Goal: Information Seeking & Learning: Check status

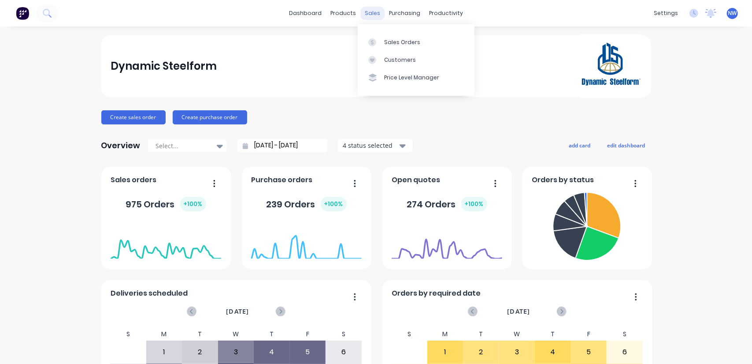
click at [374, 16] on div "sales" at bounding box center [373, 13] width 24 height 13
click at [400, 42] on div "Sales Orders" at bounding box center [402, 42] width 36 height 8
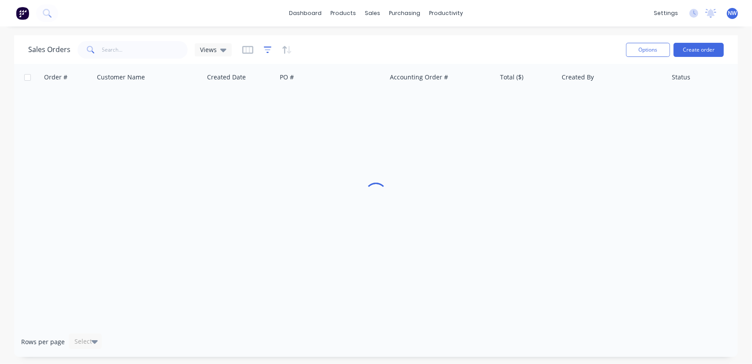
click at [269, 52] on icon "button" at bounding box center [268, 49] width 8 height 9
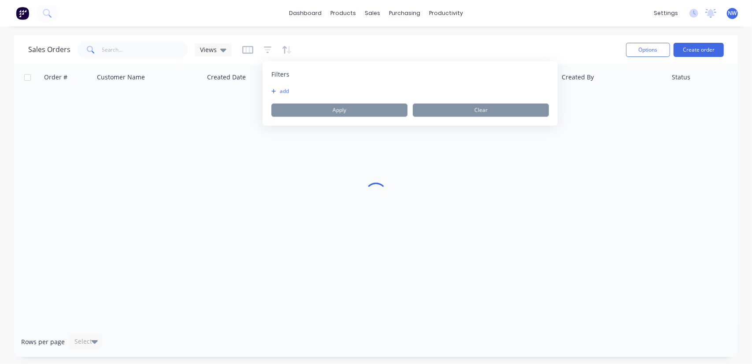
click at [280, 90] on button "add" at bounding box center [283, 91] width 22 height 7
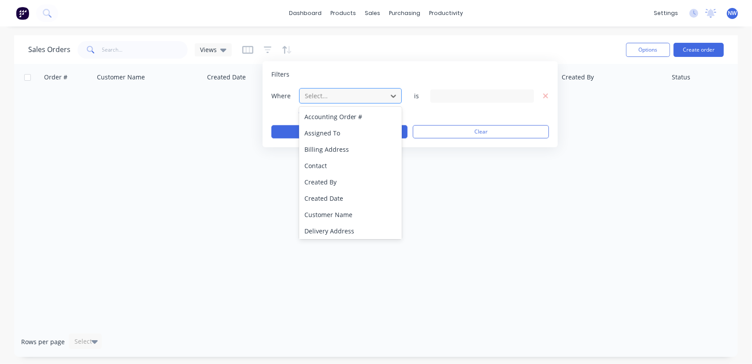
click at [323, 101] on div "Select..." at bounding box center [343, 96] width 84 height 15
click at [335, 184] on div "Created By" at bounding box center [350, 182] width 103 height 16
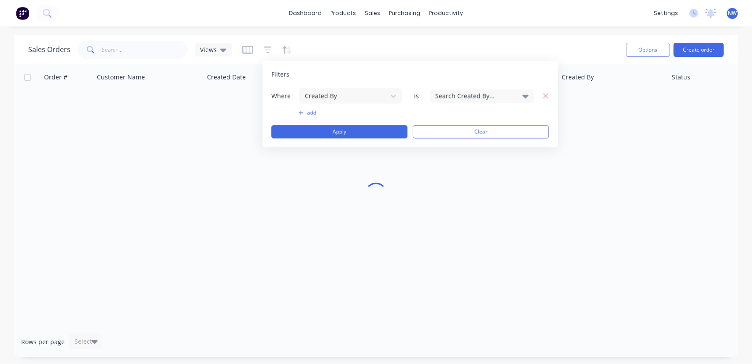
click at [435, 89] on div "Search Created By..." at bounding box center [483, 95] width 104 height 13
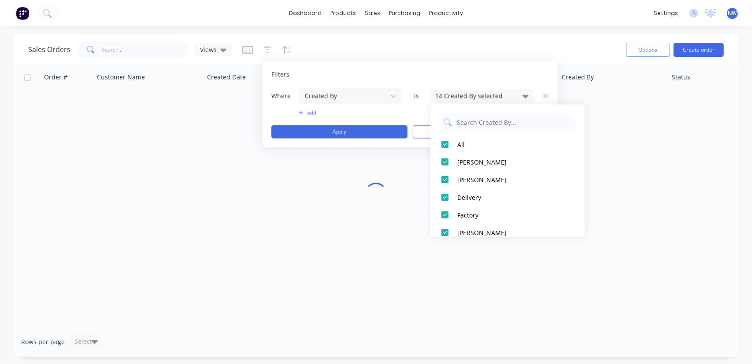
click at [488, 96] on div "14 Created By selected" at bounding box center [475, 95] width 80 height 9
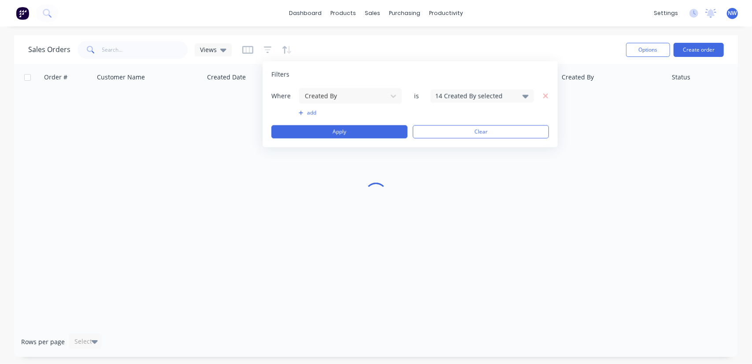
click at [481, 91] on div "14 Created By selected" at bounding box center [475, 95] width 80 height 9
click at [543, 97] on icon "button" at bounding box center [546, 96] width 6 height 8
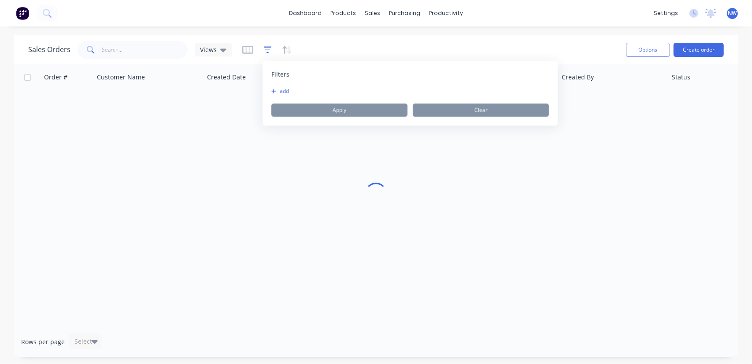
click at [265, 49] on icon "button" at bounding box center [268, 49] width 6 height 1
click at [283, 91] on button "add" at bounding box center [283, 91] width 22 height 7
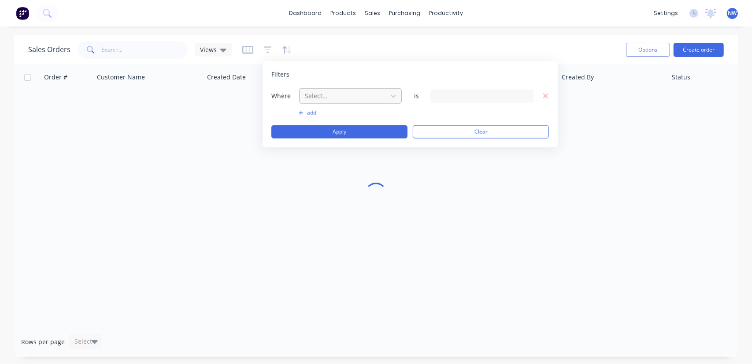
click at [324, 93] on div at bounding box center [343, 95] width 79 height 11
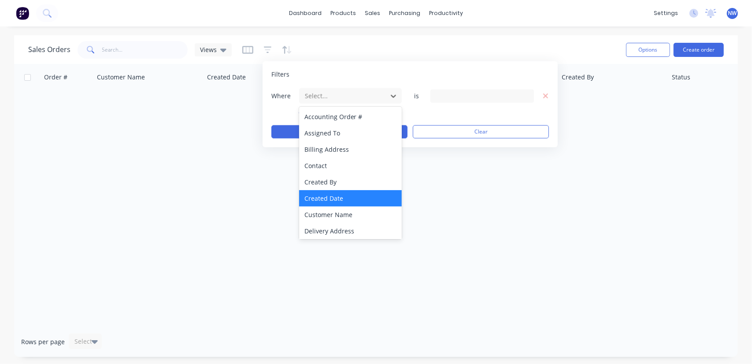
click at [325, 201] on div "Created Date" at bounding box center [350, 198] width 103 height 16
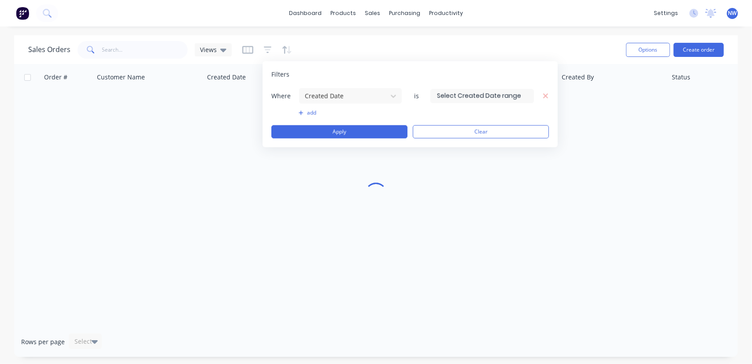
click at [480, 96] on input at bounding box center [482, 95] width 103 height 13
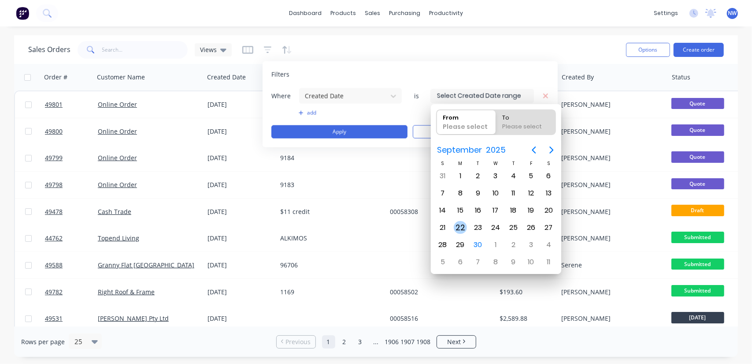
click at [459, 226] on div "22" at bounding box center [460, 227] width 13 height 13
type input "22/09/25"
radio input "false"
radio input "true"
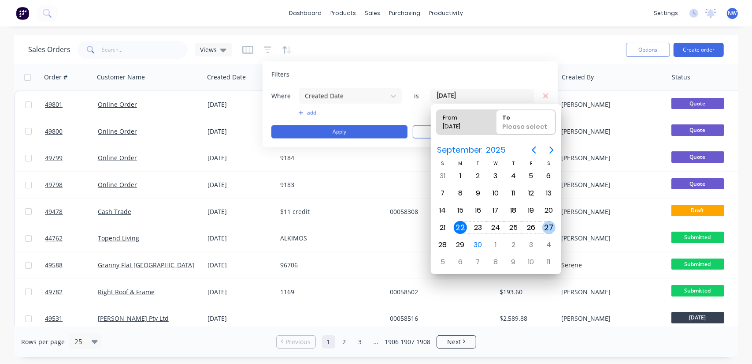
click at [549, 227] on div "27" at bounding box center [549, 227] width 13 height 13
type input "22/09/25 - 27/09/25"
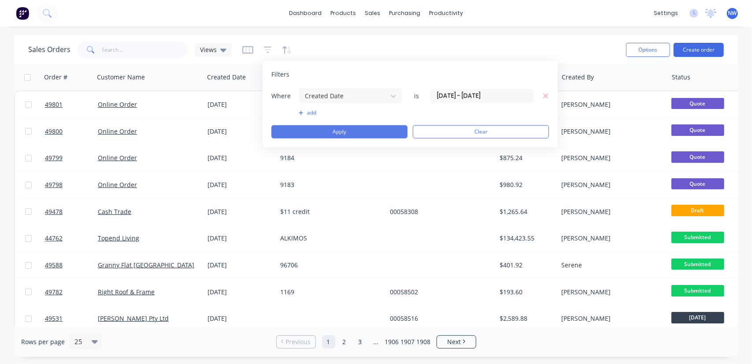
click at [333, 133] on button "Apply" at bounding box center [340, 131] width 136 height 13
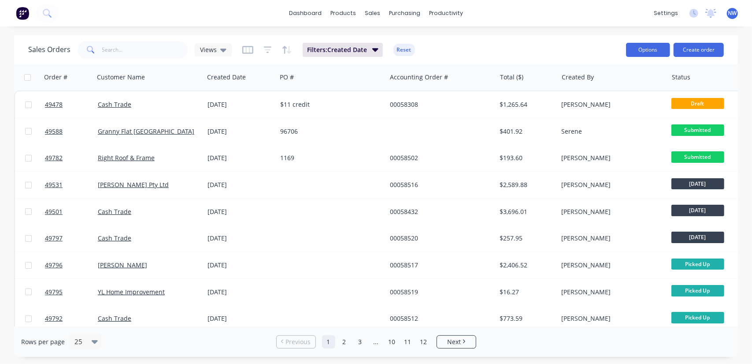
click at [650, 50] on button "Options" at bounding box center [648, 50] width 44 height 14
click at [594, 109] on div "Export" at bounding box center [621, 107] width 81 height 13
click at [157, 47] on input "text" at bounding box center [145, 50] width 86 height 18
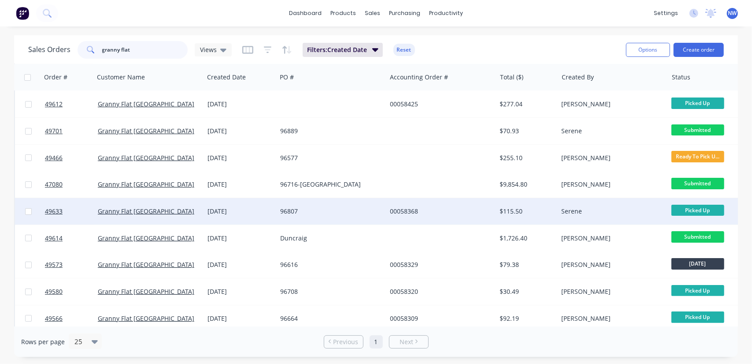
scroll to position [63, 0]
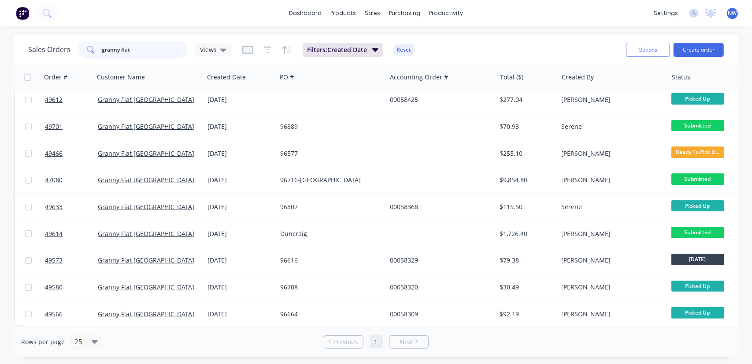
drag, startPoint x: 153, startPoint y: 48, endPoint x: 9, endPoint y: 45, distance: 144.2
click at [11, 46] on div "Sales Orders granny flat Views Filters: Created Date Reset Options Create order…" at bounding box center [376, 195] width 752 height 321
paste input "49596"
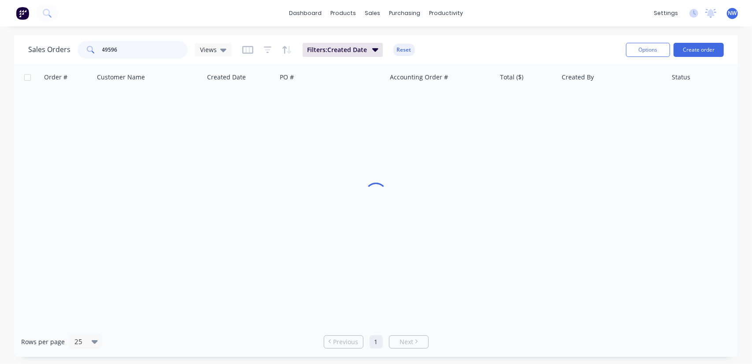
scroll to position [0, 0]
drag, startPoint x: 137, startPoint y: 50, endPoint x: 65, endPoint y: 41, distance: 72.4
click at [65, 41] on div "Sales Orders 49596 Views" at bounding box center [130, 50] width 204 height 18
paste input "669"
drag, startPoint x: 136, startPoint y: 54, endPoint x: 82, endPoint y: 46, distance: 54.8
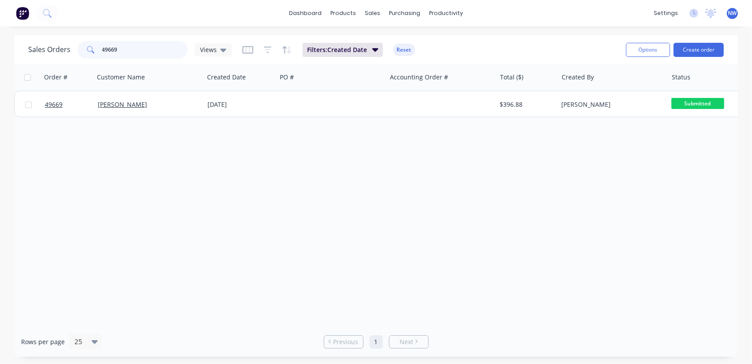
click at [82, 46] on div "49669" at bounding box center [133, 50] width 110 height 18
paste input "27"
drag, startPoint x: 130, startPoint y: 53, endPoint x: 74, endPoint y: 53, distance: 55.5
click at [74, 53] on div "Sales Orders 49627 Views" at bounding box center [130, 50] width 204 height 18
paste input "03"
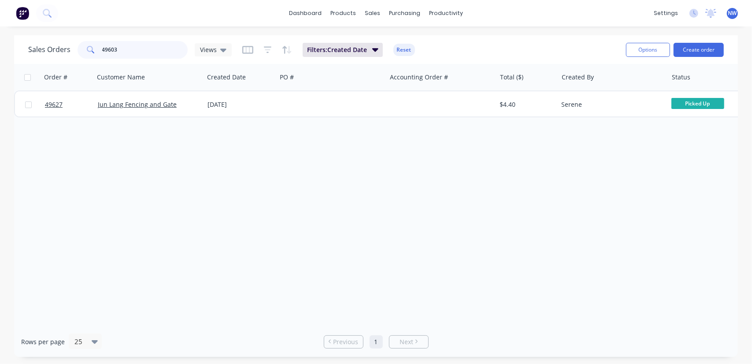
type input "49603"
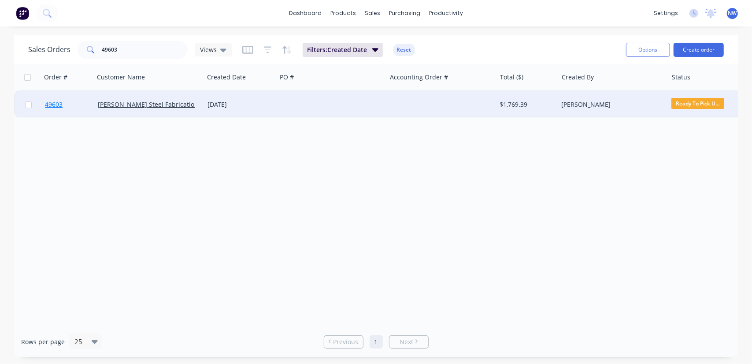
drag, startPoint x: 115, startPoint y: 103, endPoint x: 46, endPoint y: 103, distance: 68.3
drag, startPoint x: 46, startPoint y: 103, endPoint x: 162, endPoint y: 105, distance: 115.9
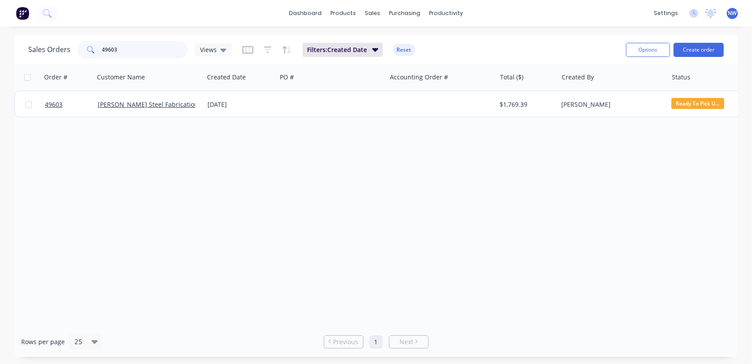
drag, startPoint x: 126, startPoint y: 50, endPoint x: 100, endPoint y: 48, distance: 26.1
click at [100, 48] on div "49603" at bounding box center [133, 50] width 110 height 18
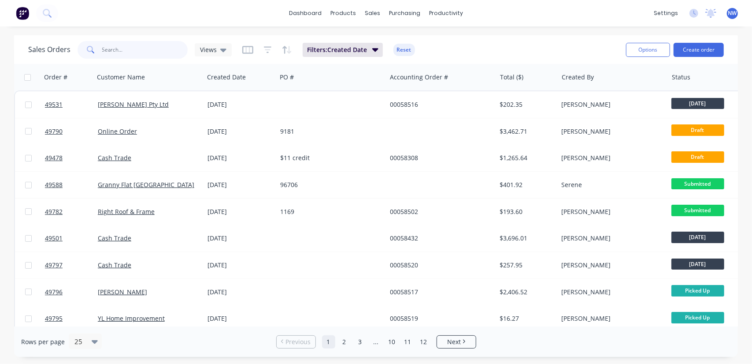
click at [121, 52] on input "text" at bounding box center [145, 50] width 86 height 18
paste input "ALLIANZ"
type input "ALLIANZ"
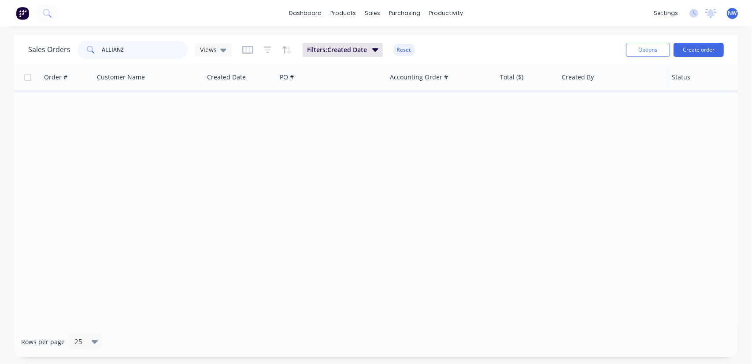
drag, startPoint x: 117, startPoint y: 48, endPoint x: 43, endPoint y: 34, distance: 75.3
click at [51, 39] on div "Sales Orders ALLIANZ Views Filters: Created Date Reset" at bounding box center [323, 50] width 591 height 22
click at [401, 49] on button "Reset" at bounding box center [405, 50] width 22 height 12
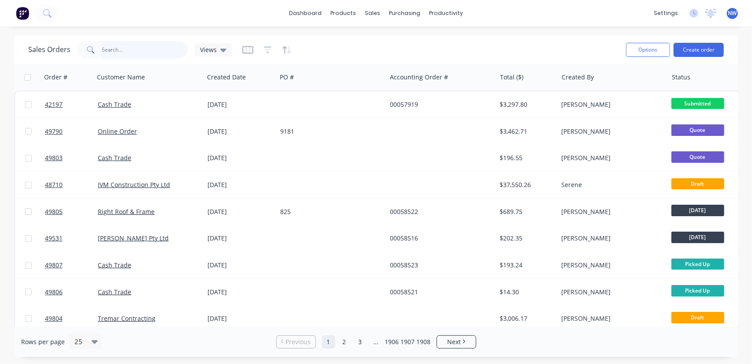
click at [120, 51] on input "text" at bounding box center [145, 50] width 86 height 18
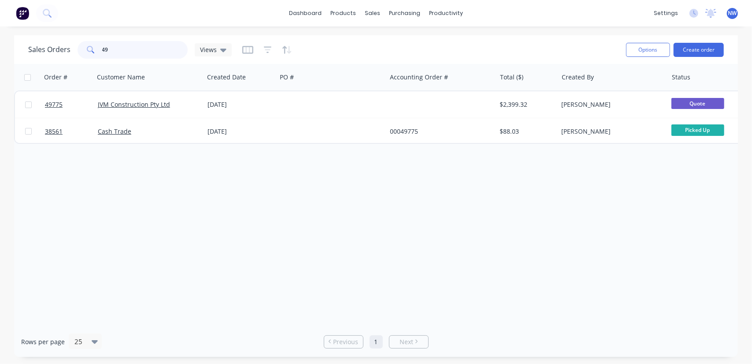
type input "4"
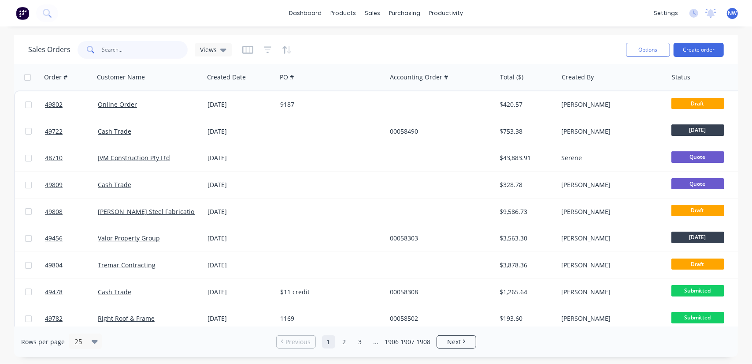
click at [128, 46] on input "text" at bounding box center [145, 50] width 86 height 18
click at [132, 49] on input "text" at bounding box center [145, 50] width 86 height 18
type input "49775"
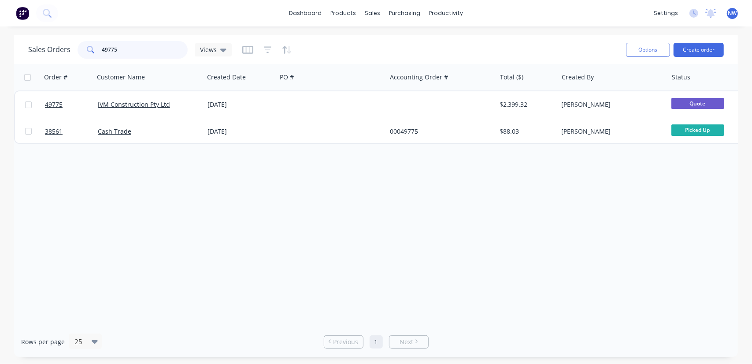
drag, startPoint x: 120, startPoint y: 47, endPoint x: 72, endPoint y: 46, distance: 48.1
click at [72, 48] on div "Sales Orders 49775 Views" at bounding box center [130, 50] width 204 height 18
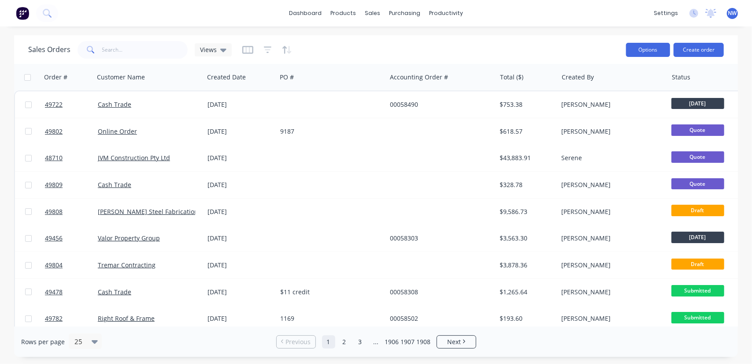
click at [633, 49] on button "Options" at bounding box center [648, 50] width 44 height 14
click at [265, 50] on icon "button" at bounding box center [268, 49] width 6 height 1
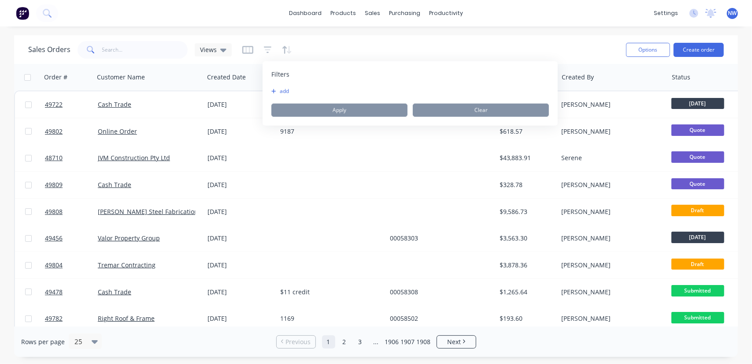
click at [279, 93] on button "add" at bounding box center [283, 91] width 22 height 7
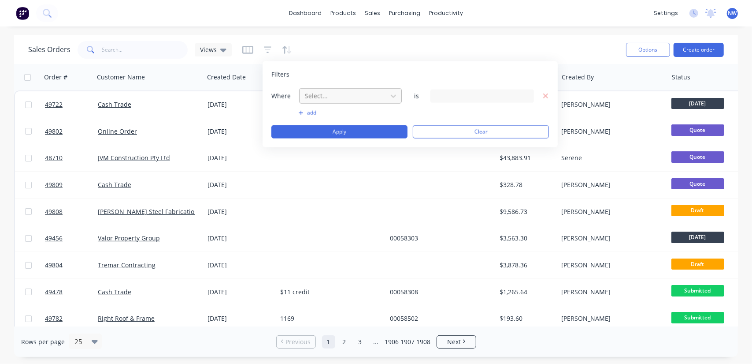
click at [327, 98] on div at bounding box center [343, 95] width 79 height 11
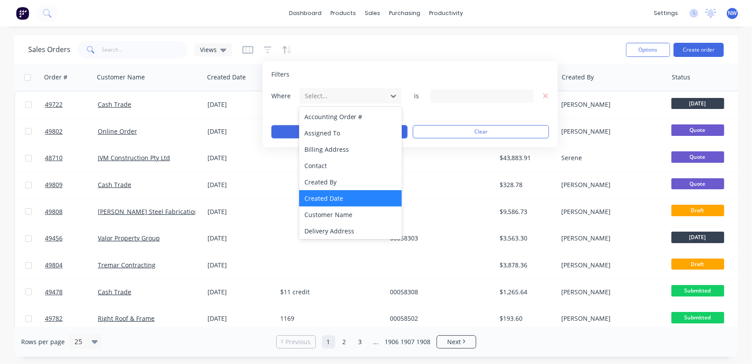
click at [335, 196] on div "Created Date" at bounding box center [350, 198] width 103 height 16
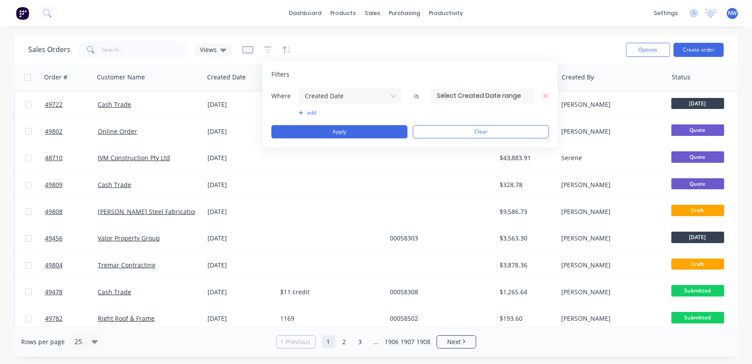
click at [445, 94] on input at bounding box center [482, 95] width 103 height 13
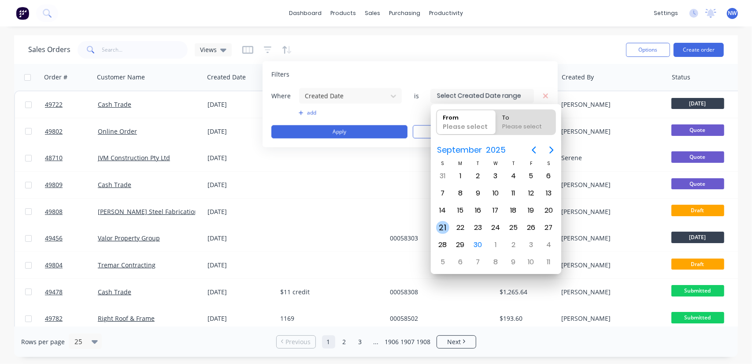
click at [443, 226] on div "21" at bounding box center [442, 227] width 13 height 13
type input "21/09/25"
radio input "false"
radio input "true"
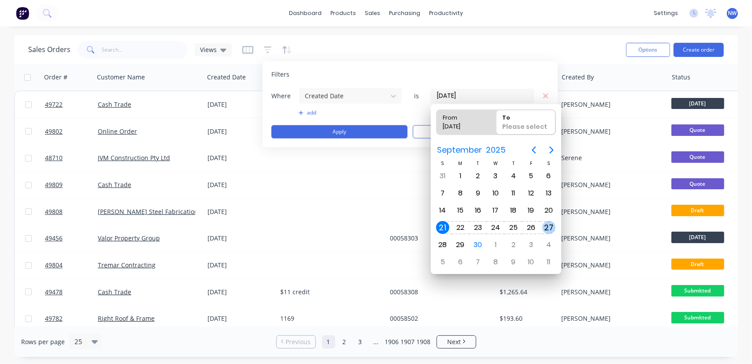
click at [547, 228] on div "27" at bounding box center [549, 227] width 13 height 13
type input "21/09/25 - 27/09/25"
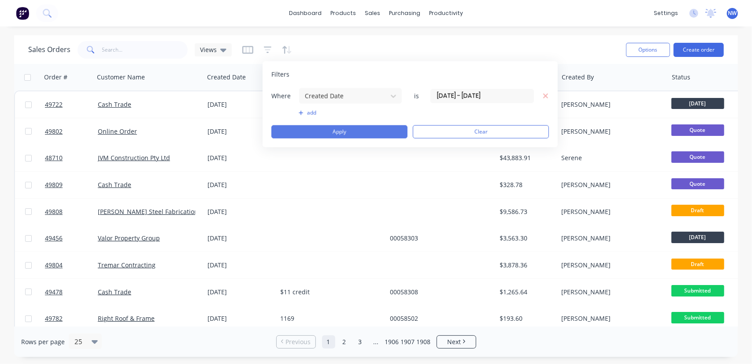
click at [335, 129] on button "Apply" at bounding box center [340, 131] width 136 height 13
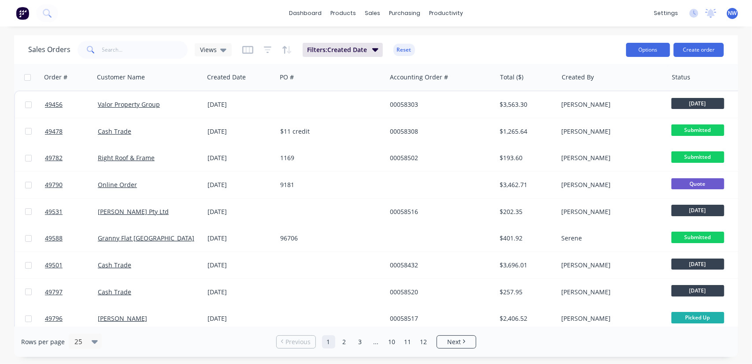
click at [659, 49] on button "Options" at bounding box center [648, 50] width 44 height 14
click at [350, 45] on button "Filters: Created Date" at bounding box center [343, 50] width 80 height 14
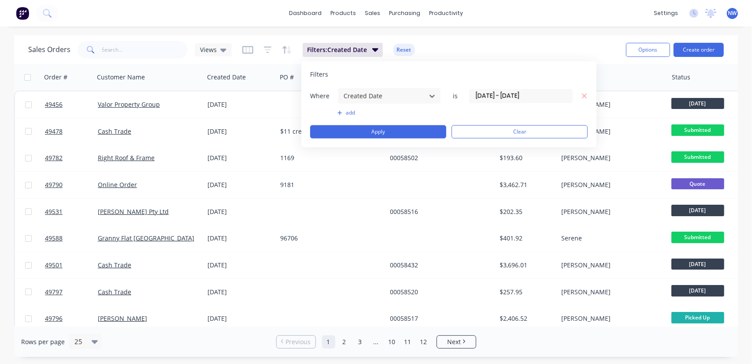
click at [580, 11] on div "dashboard products sales purchasing productivity dashboard products Product Cat…" at bounding box center [376, 13] width 752 height 26
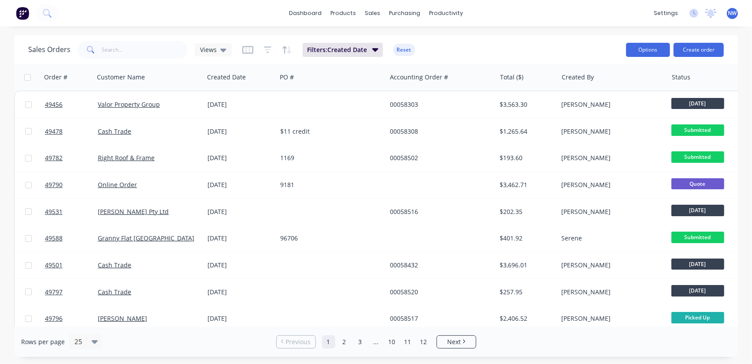
click at [632, 47] on button "Options" at bounding box center [648, 50] width 44 height 14
click at [592, 108] on div "Export" at bounding box center [621, 107] width 81 height 13
click at [645, 50] on button "Options" at bounding box center [648, 50] width 44 height 14
click at [596, 111] on div "Export" at bounding box center [621, 107] width 81 height 13
click at [133, 46] on input "text" at bounding box center [145, 50] width 86 height 18
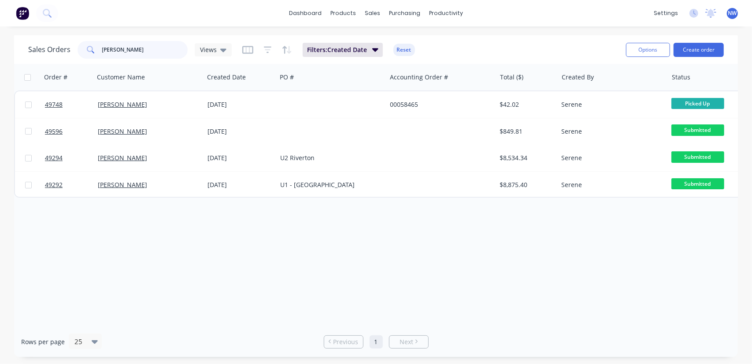
type input "chris gu"
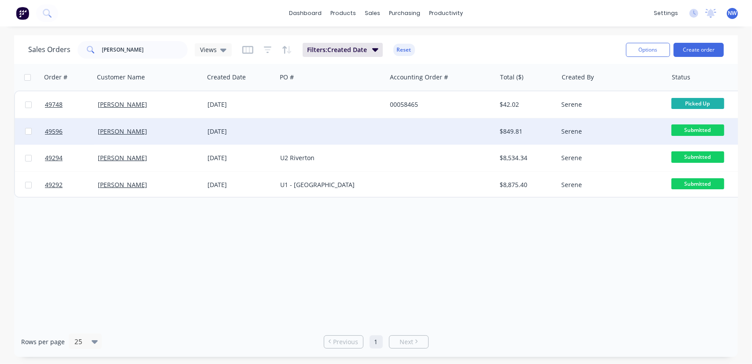
click at [28, 130] on input "checkbox" at bounding box center [28, 131] width 7 height 7
checkbox input "true"
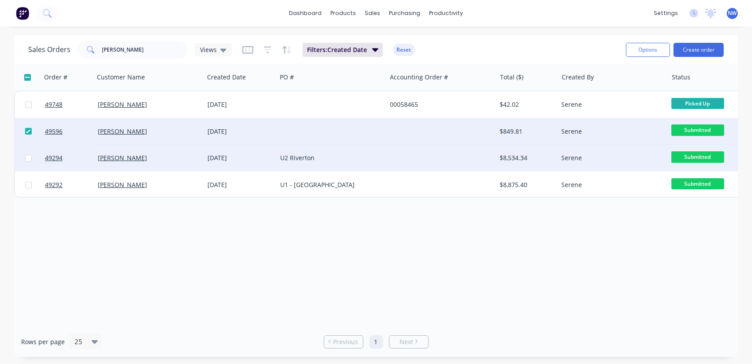
click at [26, 160] on input "checkbox" at bounding box center [28, 158] width 7 height 7
checkbox input "true"
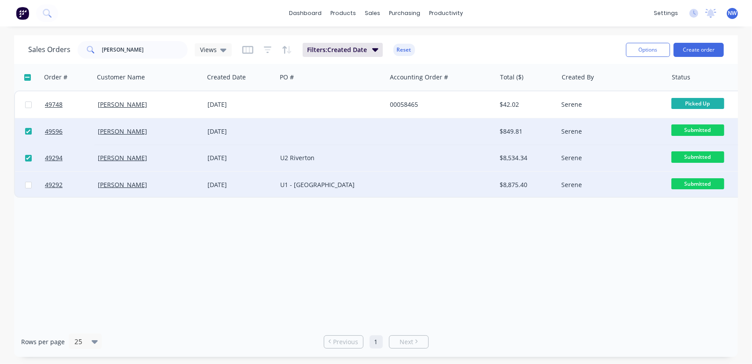
click at [31, 183] on input "checkbox" at bounding box center [28, 185] width 7 height 7
checkbox input "true"
click at [29, 130] on input "checkbox" at bounding box center [28, 131] width 7 height 7
checkbox input "false"
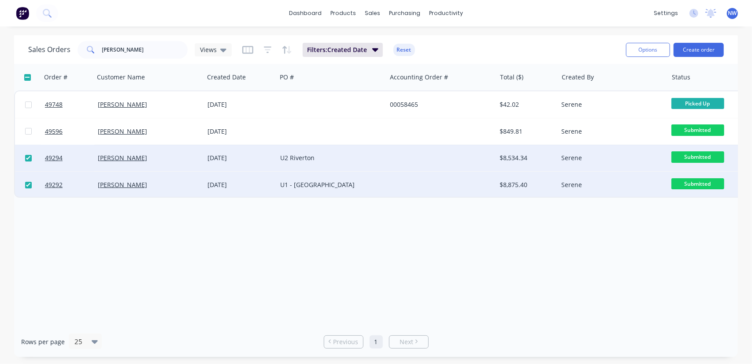
click at [29, 159] on input "checkbox" at bounding box center [28, 158] width 7 height 7
checkbox input "false"
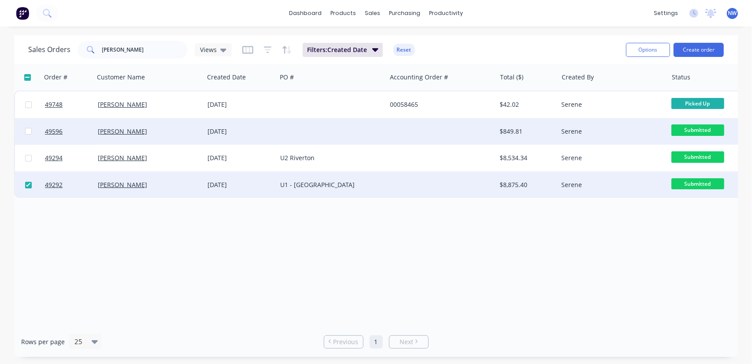
click at [30, 133] on input "checkbox" at bounding box center [28, 131] width 7 height 7
checkbox input "true"
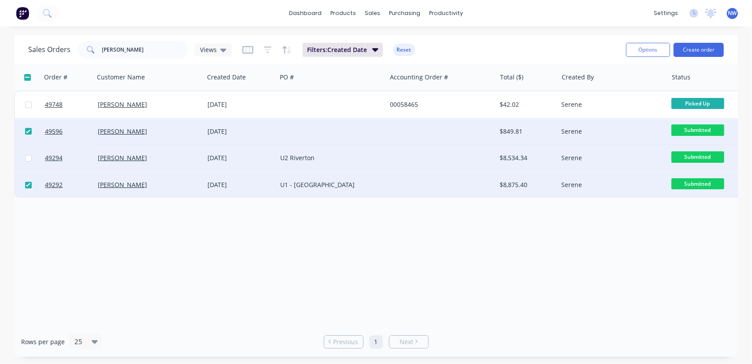
click at [27, 160] on input "checkbox" at bounding box center [28, 158] width 7 height 7
checkbox input "true"
click at [647, 51] on button "Options" at bounding box center [648, 50] width 44 height 14
click at [563, 242] on div "Order # Customer Name Created Date PO # Accounting Order # Total ($) Created By…" at bounding box center [376, 195] width 724 height 262
drag, startPoint x: 25, startPoint y: 129, endPoint x: 26, endPoint y: 138, distance: 8.9
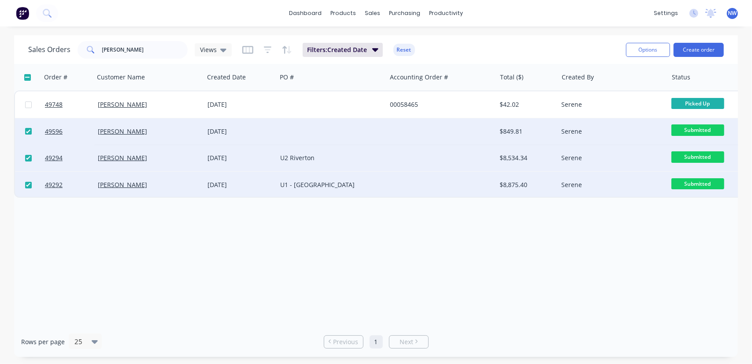
click at [25, 129] on input "checkbox" at bounding box center [28, 131] width 7 height 7
checkbox input "false"
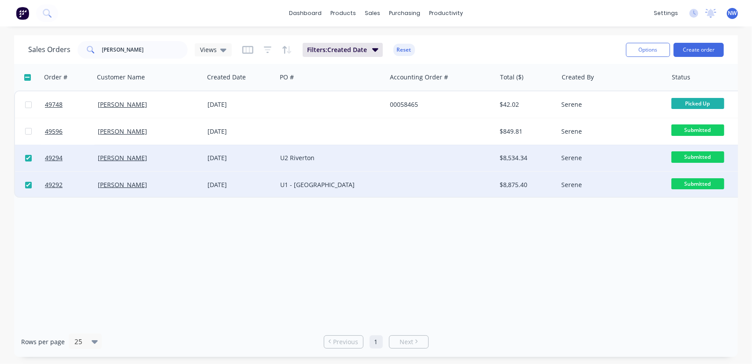
click at [26, 155] on div at bounding box center [28, 158] width 26 height 26
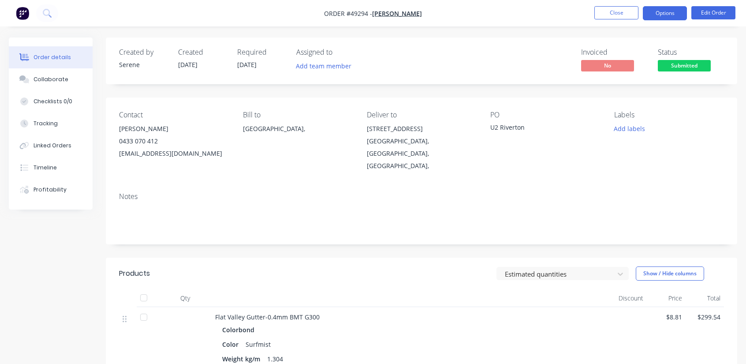
click at [670, 13] on button "Options" at bounding box center [665, 13] width 44 height 14
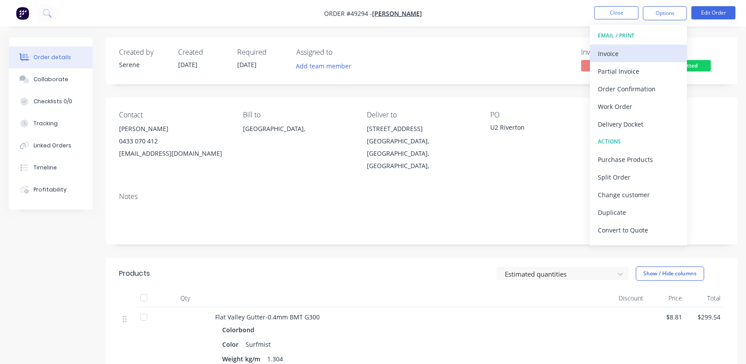
click at [607, 52] on div "Invoice" at bounding box center [638, 53] width 81 height 13
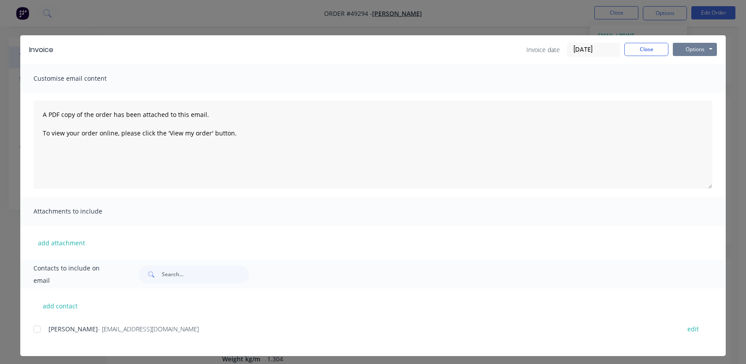
click at [707, 52] on button "Options" at bounding box center [695, 49] width 44 height 13
click at [698, 81] on button "Print" at bounding box center [701, 79] width 56 height 15
click at [643, 50] on button "Close" at bounding box center [646, 49] width 44 height 13
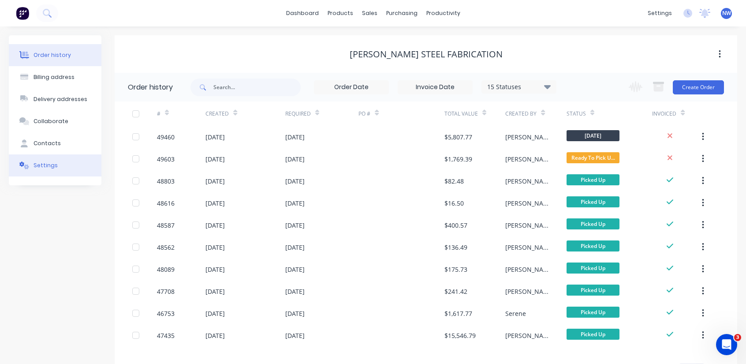
click at [52, 167] on div "Settings" at bounding box center [45, 165] width 24 height 8
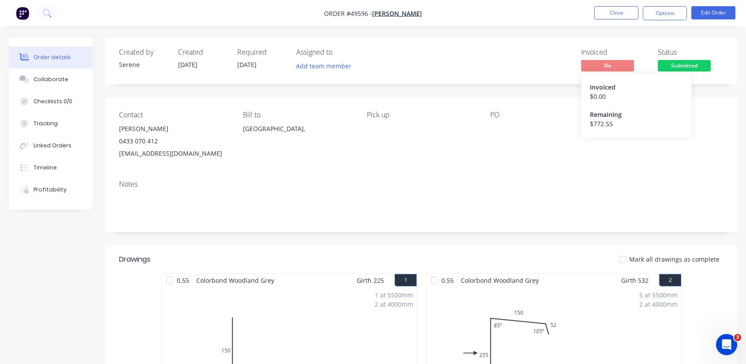
click at [612, 66] on span "No" at bounding box center [607, 65] width 53 height 11
click at [609, 66] on span "No" at bounding box center [607, 65] width 53 height 11
click at [664, 15] on button "Options" at bounding box center [665, 13] width 44 height 14
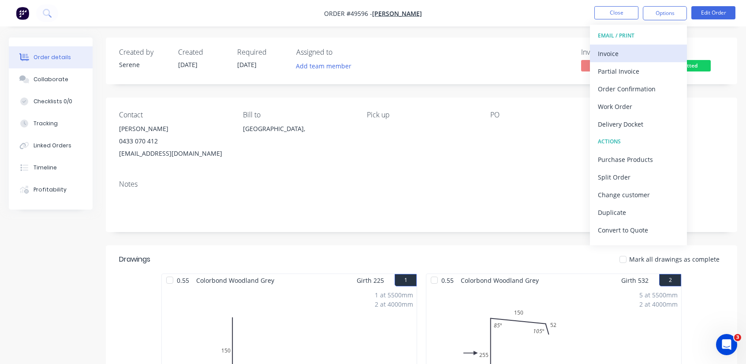
click at [609, 51] on div "Invoice" at bounding box center [638, 53] width 81 height 13
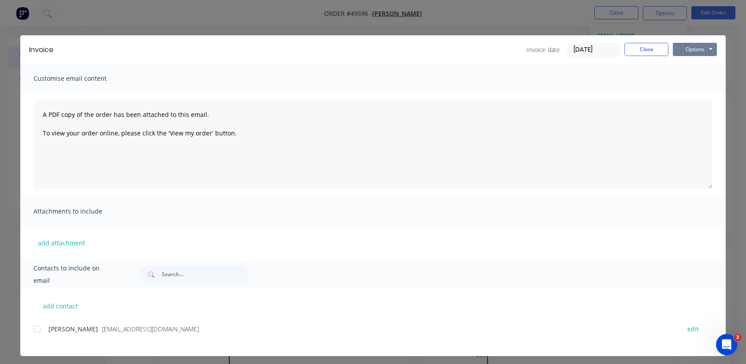
click at [706, 47] on button "Options" at bounding box center [695, 49] width 44 height 13
click at [696, 79] on button "Print" at bounding box center [701, 79] width 56 height 15
click at [594, 48] on input "[DATE]" at bounding box center [593, 49] width 52 height 13
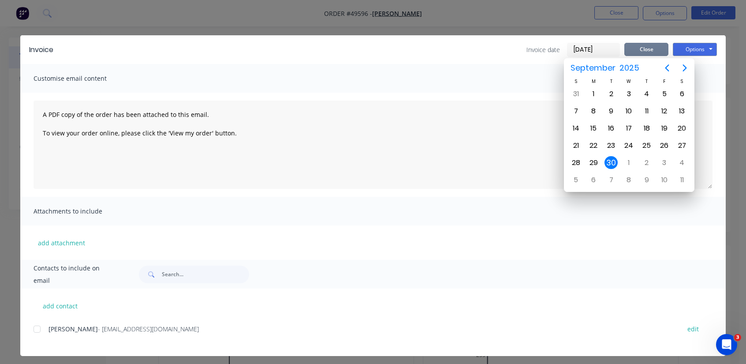
click at [646, 48] on button "Close" at bounding box center [646, 49] width 44 height 13
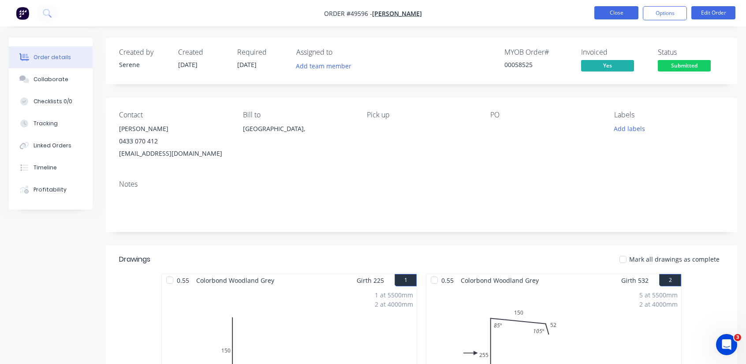
click at [607, 15] on button "Close" at bounding box center [616, 12] width 44 height 13
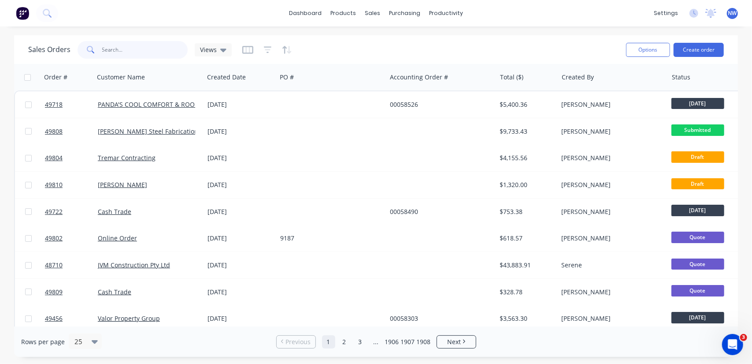
click at [111, 49] on input "text" at bounding box center [145, 50] width 86 height 18
type input "chris gu"
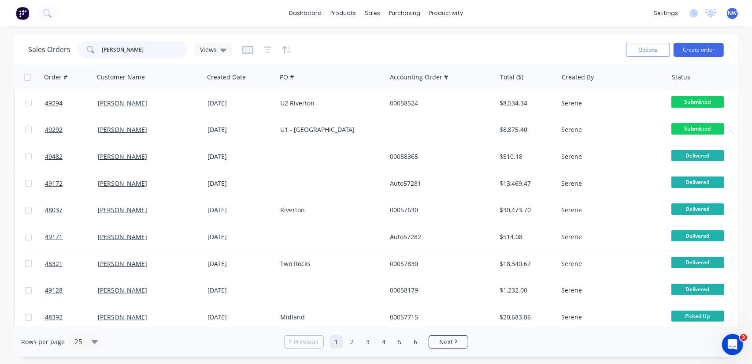
scroll to position [41, 0]
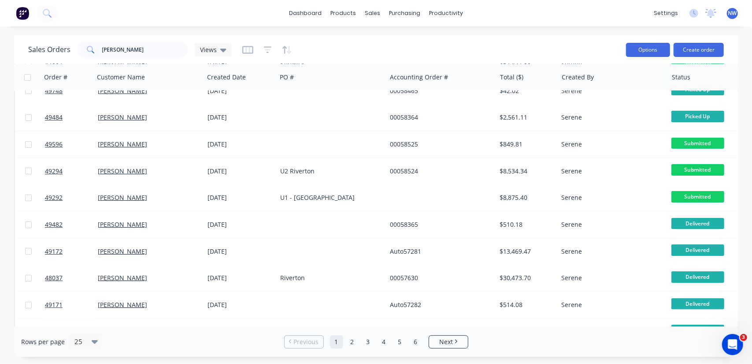
click at [660, 49] on button "Options" at bounding box center [648, 50] width 44 height 14
click at [601, 25] on div "dashboard products sales purchasing productivity dashboard products Product Cat…" at bounding box center [376, 13] width 752 height 26
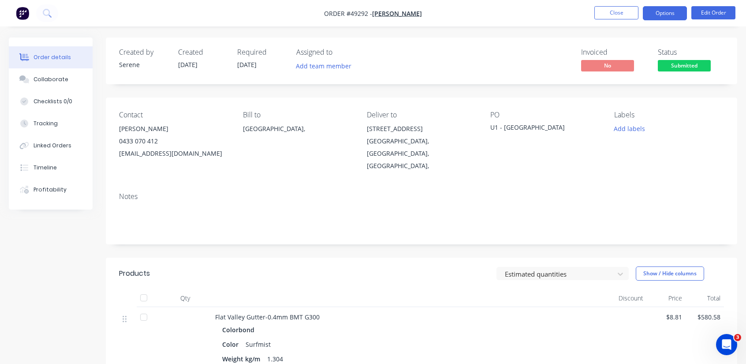
click at [670, 15] on button "Options" at bounding box center [665, 13] width 44 height 14
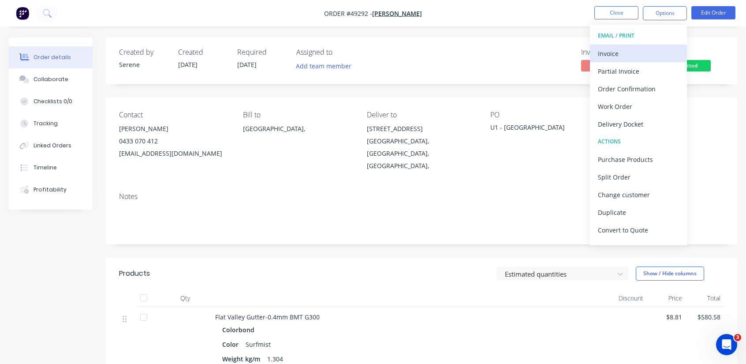
click at [609, 49] on div "Invoice" at bounding box center [638, 53] width 81 height 13
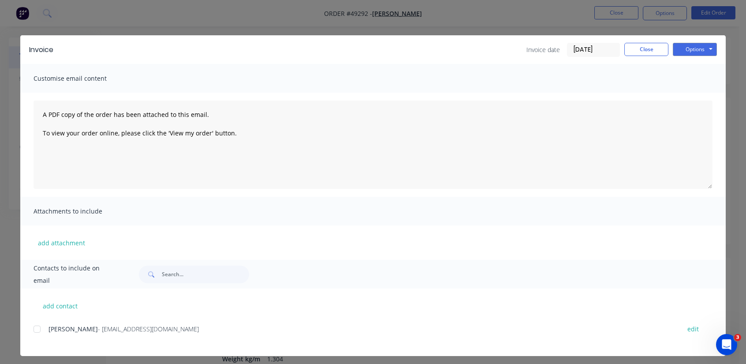
click at [597, 52] on input "[DATE]" at bounding box center [593, 49] width 52 height 13
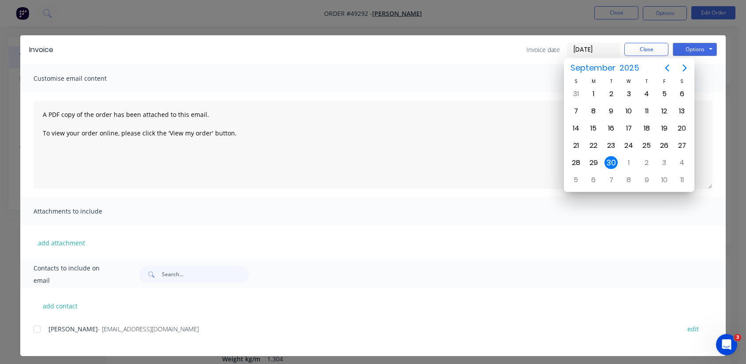
click at [577, 47] on input "[DATE]" at bounding box center [593, 49] width 52 height 13
click at [649, 142] on div "25" at bounding box center [646, 145] width 13 height 13
type input "[DATE]"
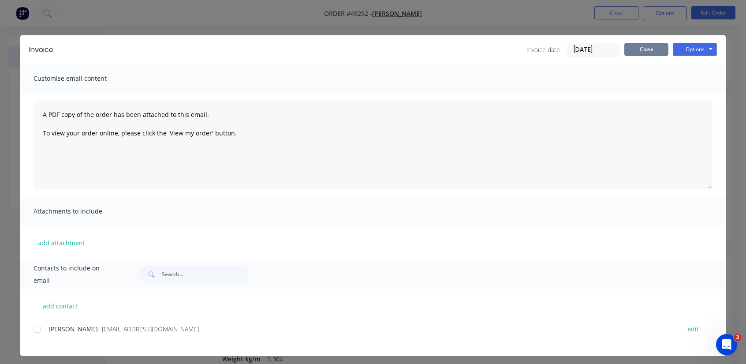
click at [648, 43] on button "Close" at bounding box center [646, 49] width 44 height 13
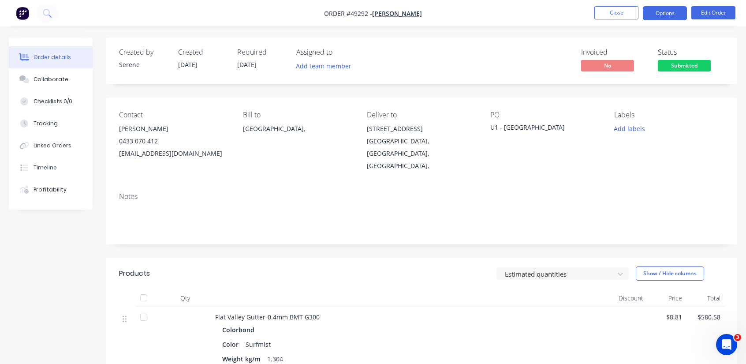
click at [662, 15] on button "Options" at bounding box center [665, 13] width 44 height 14
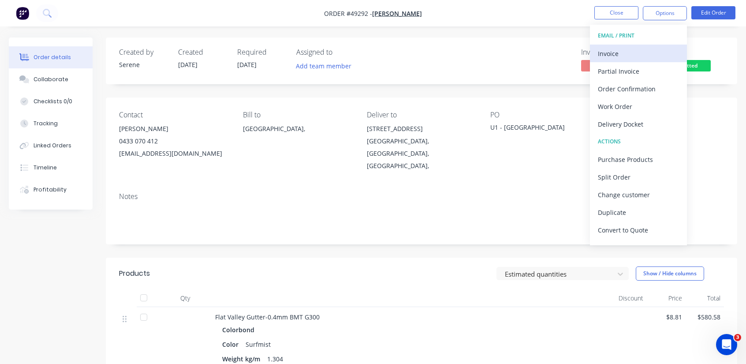
click at [616, 54] on div "Invoice" at bounding box center [638, 53] width 81 height 13
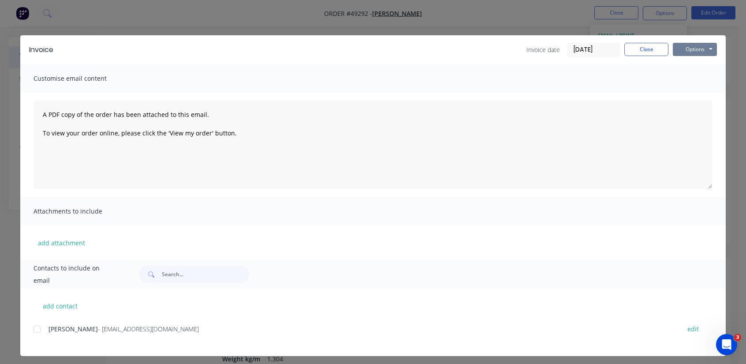
click at [704, 47] on button "Options" at bounding box center [695, 49] width 44 height 13
click at [597, 48] on input "[DATE]" at bounding box center [593, 49] width 52 height 13
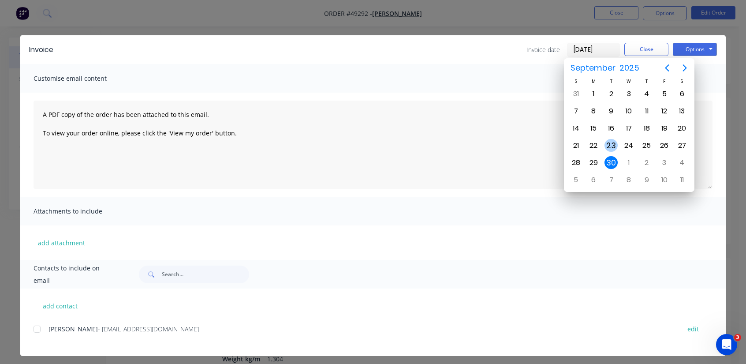
click at [608, 145] on div "23" at bounding box center [610, 145] width 13 height 13
type input "23/09/25"
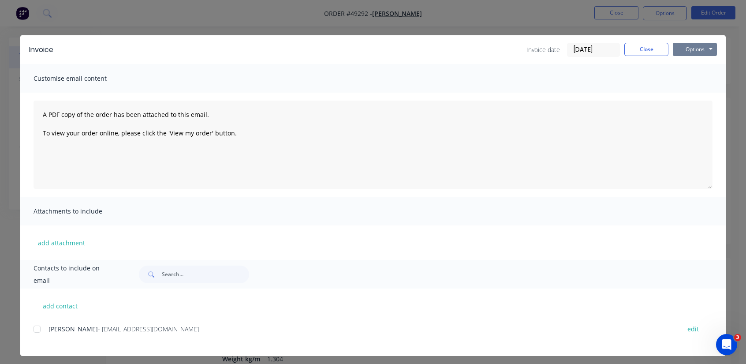
click at [699, 49] on button "Options" at bounding box center [695, 49] width 44 height 13
click at [697, 77] on button "Print" at bounding box center [701, 79] width 56 height 15
drag, startPoint x: 649, startPoint y: 48, endPoint x: 638, endPoint y: 44, distance: 11.6
click at [648, 48] on button "Close" at bounding box center [646, 49] width 44 height 13
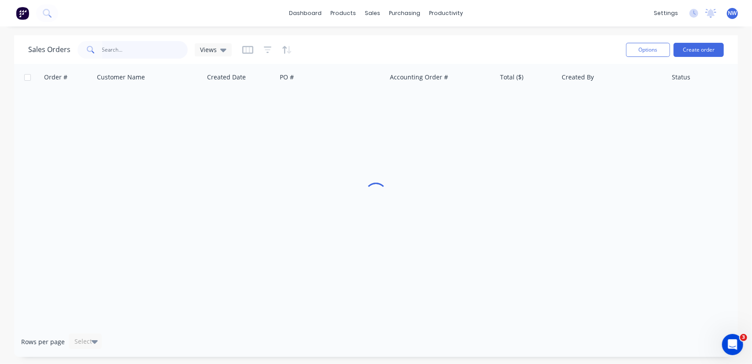
click at [125, 52] on input "text" at bounding box center [145, 50] width 86 height 18
click at [133, 49] on input "58427" at bounding box center [145, 50] width 86 height 18
type input "58527"
click at [504, 197] on div "Order # Customer Name Created Date PO # Accounting Order # Total ($) Created By…" at bounding box center [376, 195] width 724 height 262
drag, startPoint x: 132, startPoint y: 48, endPoint x: 54, endPoint y: 42, distance: 77.8
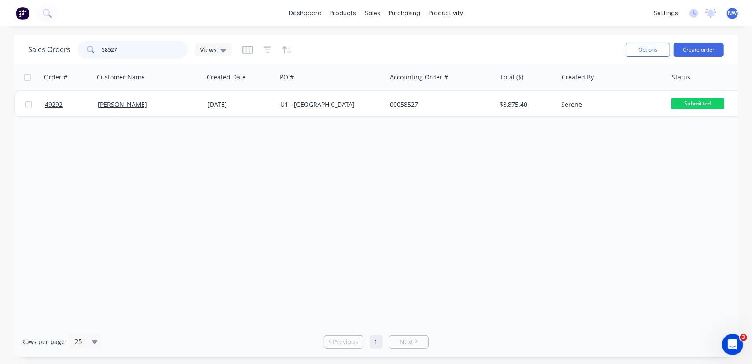
click at [56, 45] on div "Sales Orders 58527 Views" at bounding box center [130, 50] width 204 height 18
type input "[PERSON_NAME]"
drag, startPoint x: 262, startPoint y: 46, endPoint x: 268, endPoint y: 48, distance: 6.0
click at [263, 47] on div at bounding box center [267, 50] width 50 height 14
click at [268, 48] on icon "button" at bounding box center [268, 49] width 8 height 9
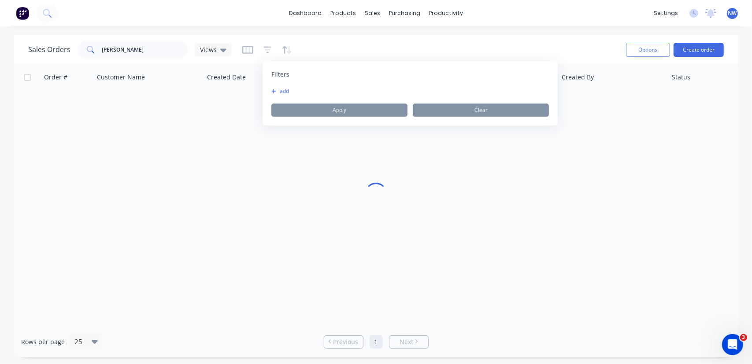
click at [279, 89] on button "add" at bounding box center [283, 91] width 22 height 7
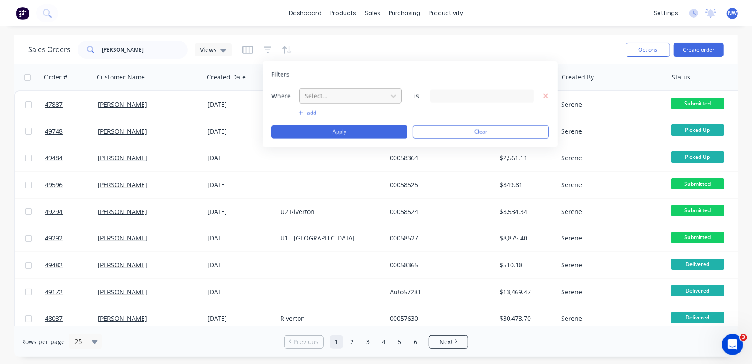
click at [327, 93] on div at bounding box center [343, 95] width 79 height 11
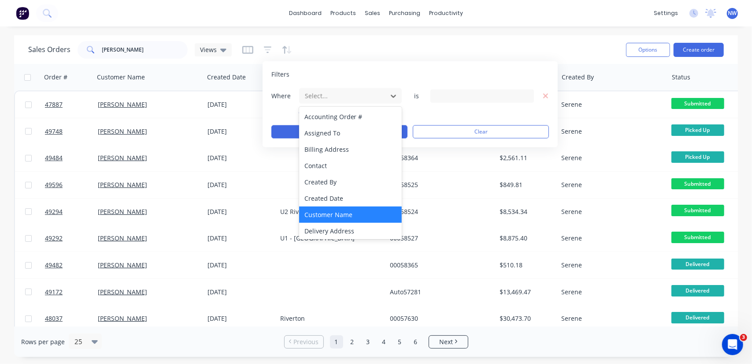
click at [327, 214] on div "Customer Name" at bounding box center [350, 214] width 103 height 16
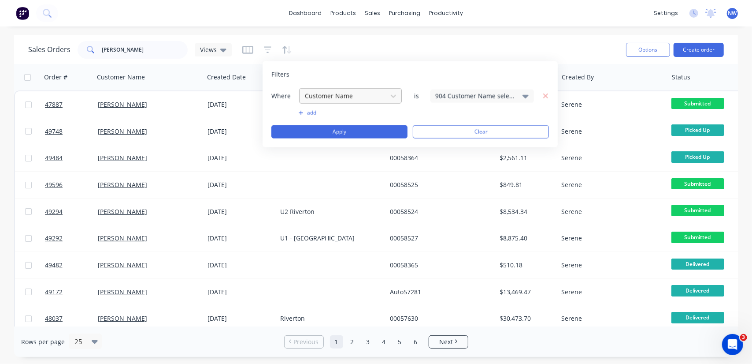
click at [350, 93] on div at bounding box center [343, 95] width 79 height 11
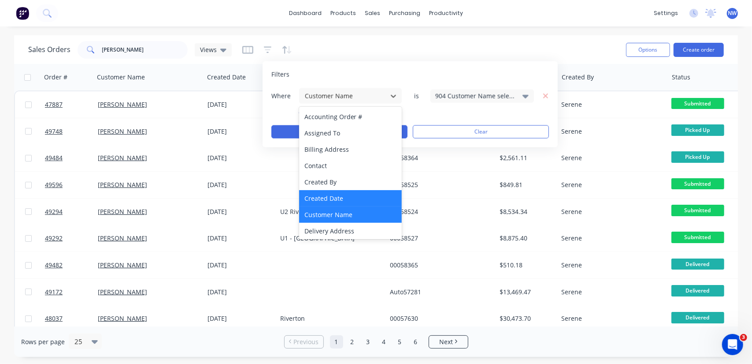
click at [325, 197] on div "Created Date" at bounding box center [350, 198] width 103 height 16
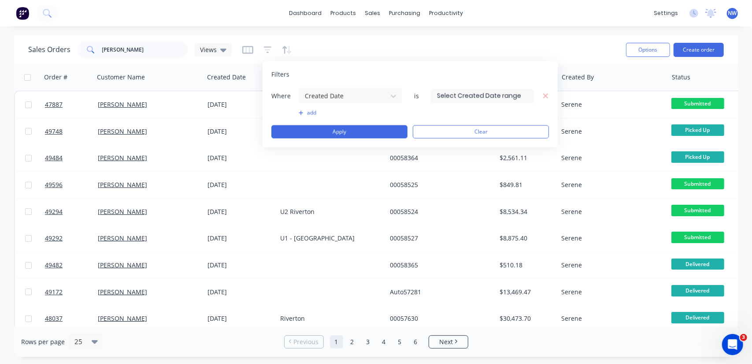
click at [451, 94] on input at bounding box center [482, 95] width 103 height 13
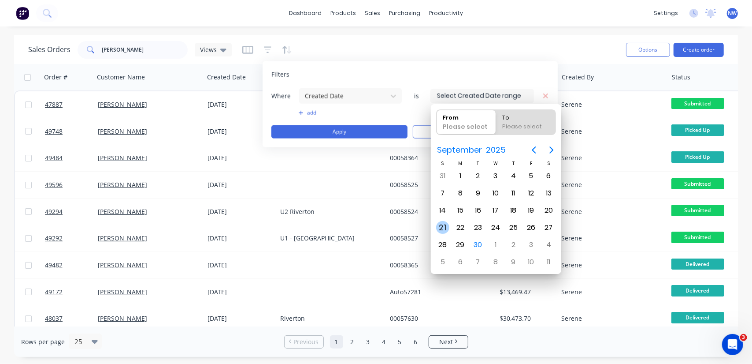
click at [442, 223] on div "21" at bounding box center [442, 227] width 13 height 13
type input "21/09/25"
radio input "false"
radio input "true"
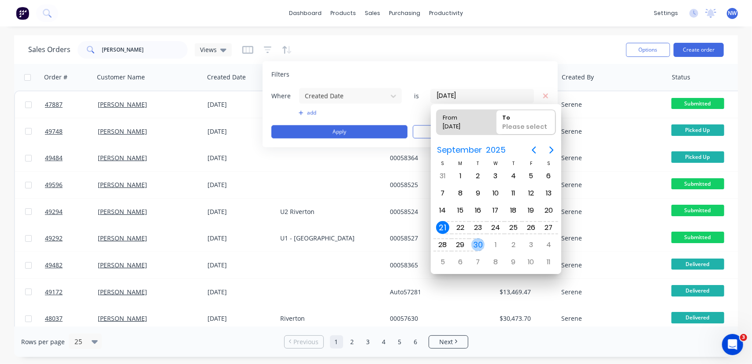
click at [475, 241] on div "30" at bounding box center [478, 244] width 13 height 13
type input "21/09/25 - 30/09/25"
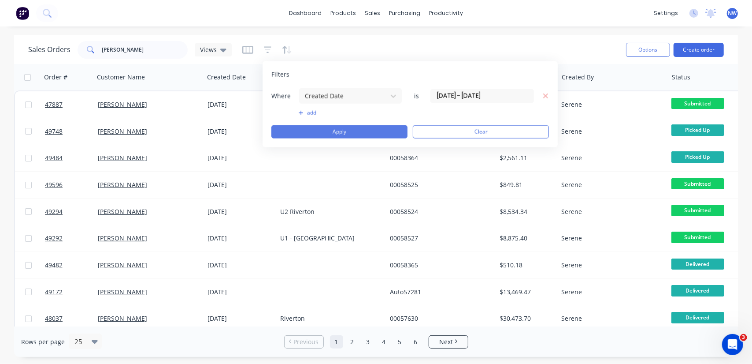
click at [330, 130] on button "Apply" at bounding box center [340, 131] width 136 height 13
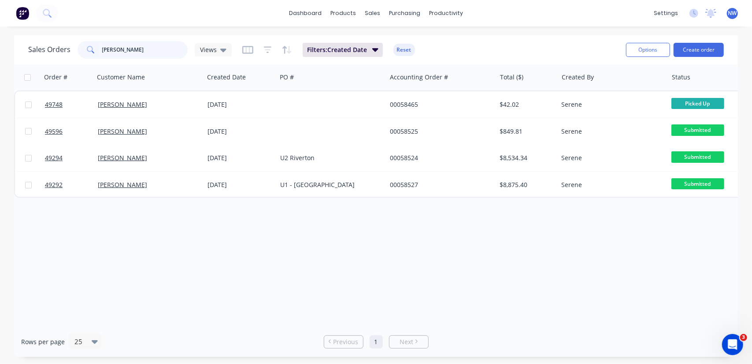
drag, startPoint x: 131, startPoint y: 48, endPoint x: 45, endPoint y: 41, distance: 86.6
click at [45, 41] on div "Sales Orders chris gu Views" at bounding box center [130, 50] width 204 height 18
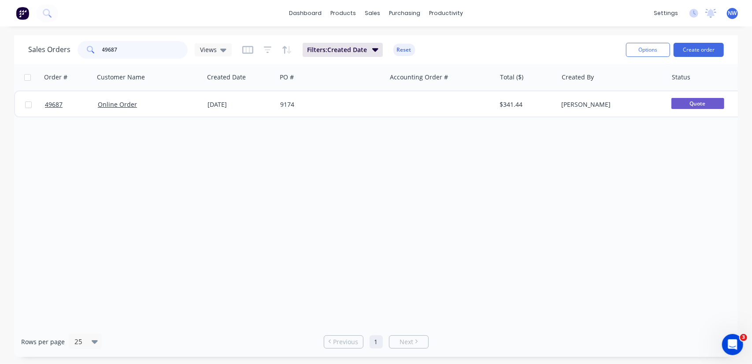
click at [147, 50] on input "49687" at bounding box center [145, 50] width 86 height 18
click at [133, 47] on input "49789" at bounding box center [145, 50] width 86 height 18
click at [126, 48] on input "49729" at bounding box center [145, 50] width 86 height 18
type input "4"
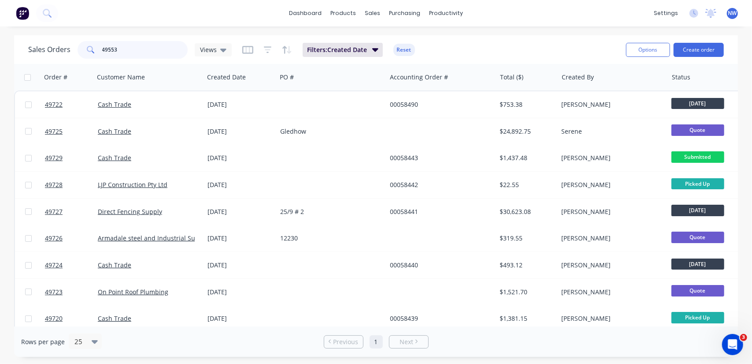
type input "49553"
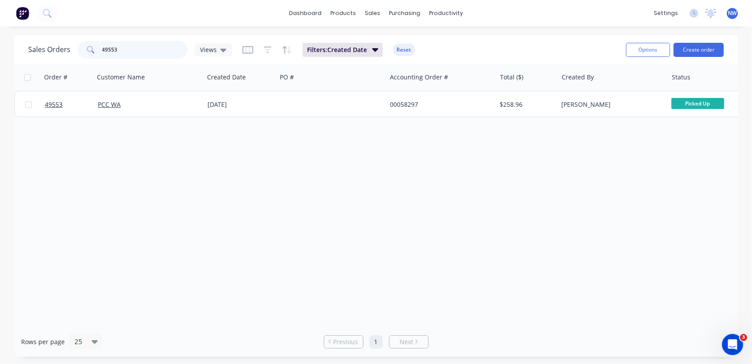
drag, startPoint x: 122, startPoint y: 44, endPoint x: 39, endPoint y: 45, distance: 82.9
click at [39, 45] on div "Sales Orders 49553 Views" at bounding box center [130, 50] width 204 height 18
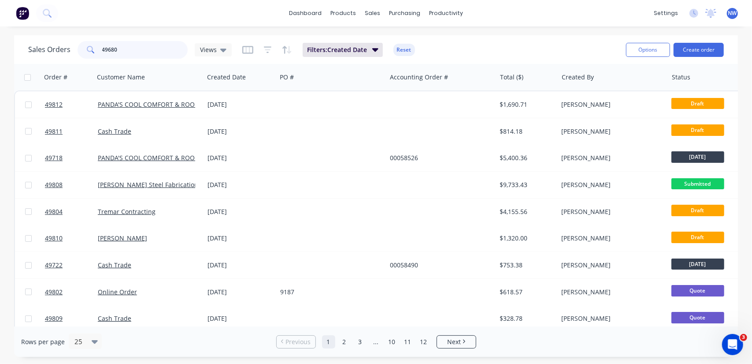
type input "49680"
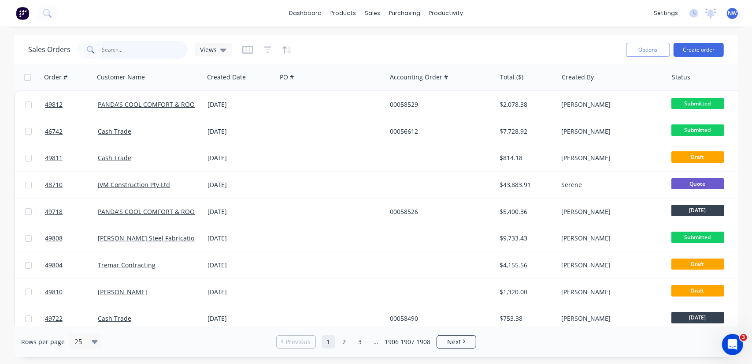
click at [116, 47] on input "text" at bounding box center [145, 50] width 86 height 18
type input "49775"
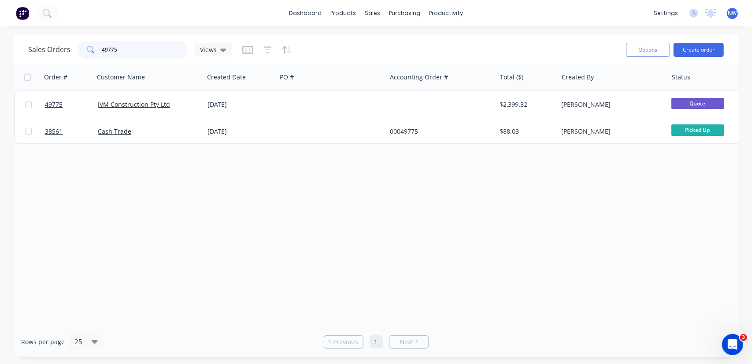
drag, startPoint x: 141, startPoint y: 53, endPoint x: 58, endPoint y: 32, distance: 85.5
click at [62, 44] on div "Sales Orders 49775 Views" at bounding box center [130, 50] width 204 height 18
type input "3"
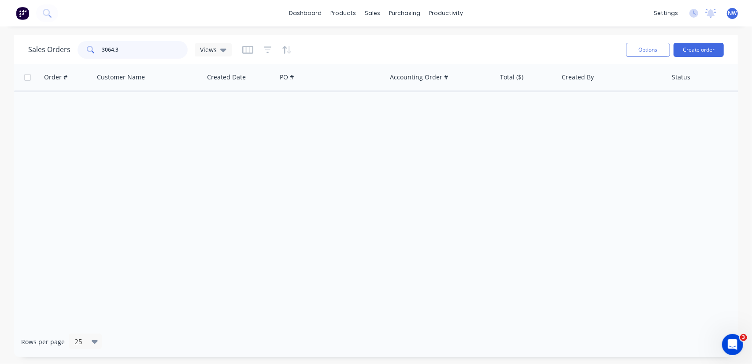
drag, startPoint x: 137, startPoint y: 45, endPoint x: 38, endPoint y: 45, distance: 98.7
click at [38, 45] on div "Sales Orders 3064.3 Views" at bounding box center [130, 50] width 204 height 18
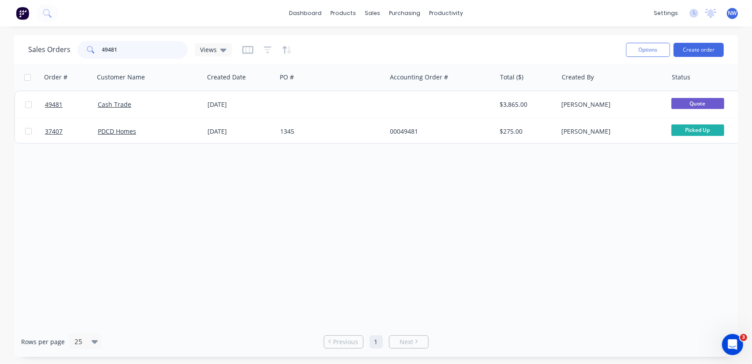
drag, startPoint x: 130, startPoint y: 49, endPoint x: 74, endPoint y: 46, distance: 55.6
click at [78, 47] on div "49481" at bounding box center [133, 50] width 110 height 18
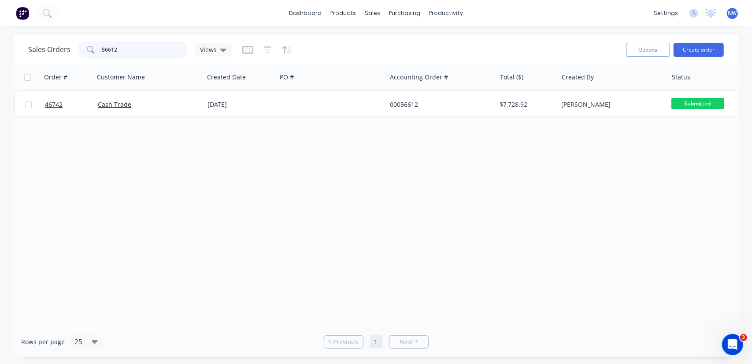
drag, startPoint x: 131, startPoint y: 50, endPoint x: 17, endPoint y: 37, distance: 115.3
click at [53, 45] on div "Sales Orders 56612 Views" at bounding box center [130, 50] width 204 height 18
drag, startPoint x: 130, startPoint y: 49, endPoint x: 67, endPoint y: 46, distance: 63.5
click at [67, 46] on div "Sales Orders 13157 Views" at bounding box center [130, 50] width 204 height 18
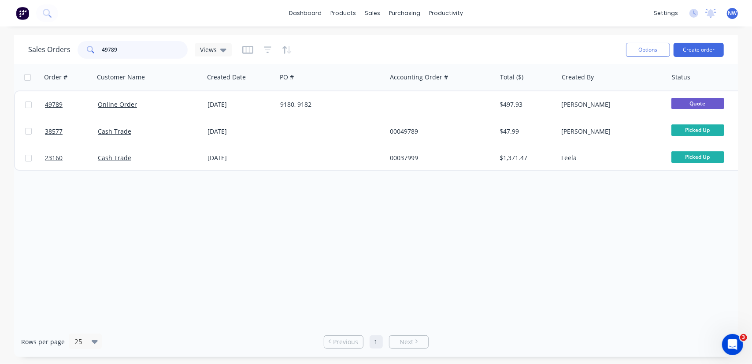
drag, startPoint x: 125, startPoint y: 50, endPoint x: 34, endPoint y: 49, distance: 90.8
click at [35, 49] on div "Sales Orders 49789 Views" at bounding box center [130, 50] width 204 height 18
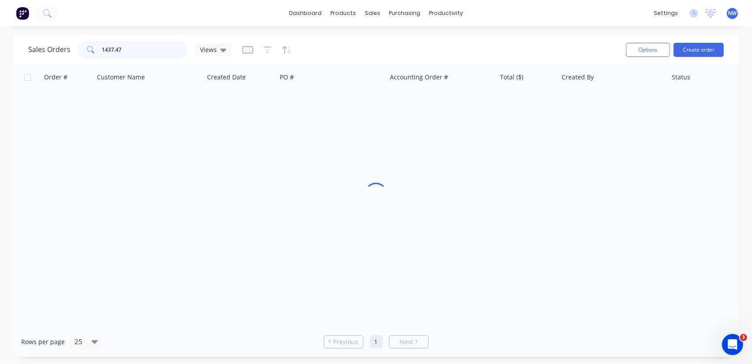
click at [147, 47] on input "1437.47" at bounding box center [145, 50] width 86 height 18
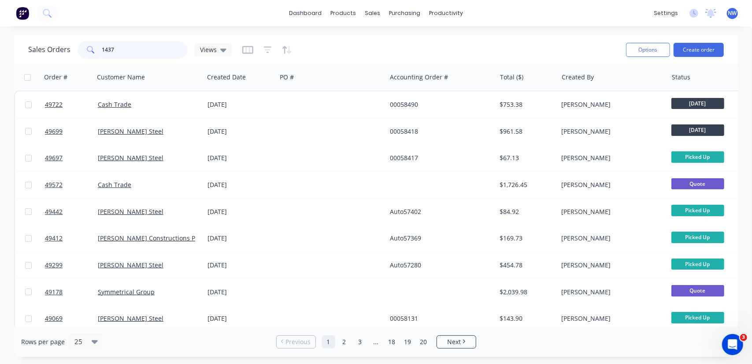
drag, startPoint x: 128, startPoint y: 43, endPoint x: 13, endPoint y: 38, distance: 114.7
click at [13, 38] on div "Sales Orders 1437 Views Options Create order Order # Customer Name Created Date…" at bounding box center [376, 195] width 752 height 321
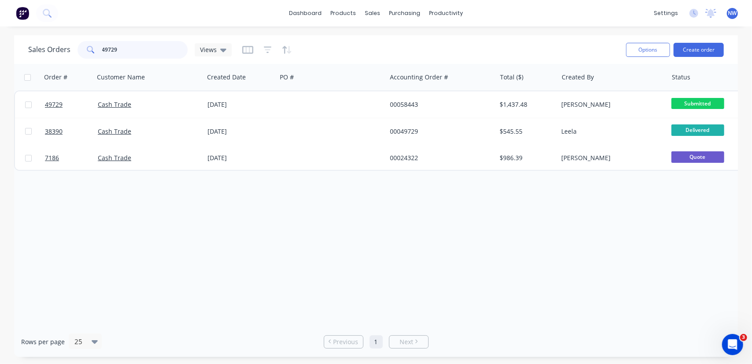
drag, startPoint x: 119, startPoint y: 44, endPoint x: 74, endPoint y: 37, distance: 44.9
click at [75, 38] on div "Sales Orders 49729 Views Options Create order" at bounding box center [376, 49] width 724 height 29
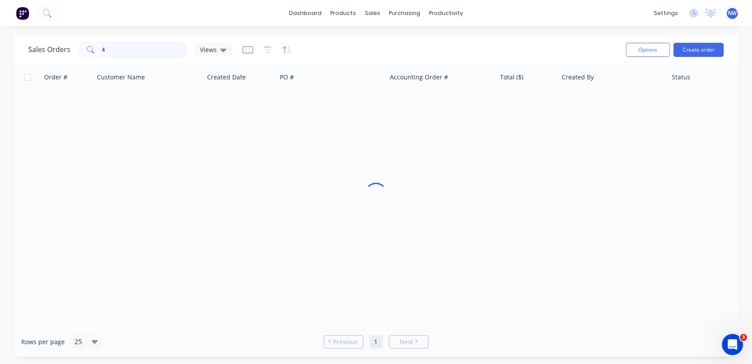
click at [122, 51] on input "4" at bounding box center [145, 50] width 86 height 18
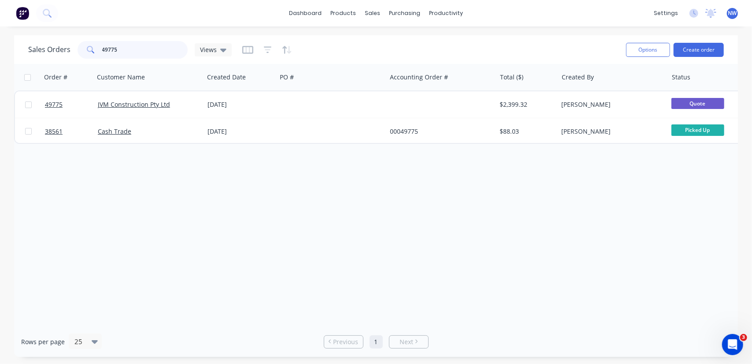
drag, startPoint x: 138, startPoint y: 46, endPoint x: 86, endPoint y: 54, distance: 51.7
click at [86, 54] on div "49775" at bounding box center [133, 50] width 110 height 18
paste input "Dylan Knight"
type input "Dylan Knight"
drag, startPoint x: 152, startPoint y: 53, endPoint x: 0, endPoint y: 37, distance: 152.5
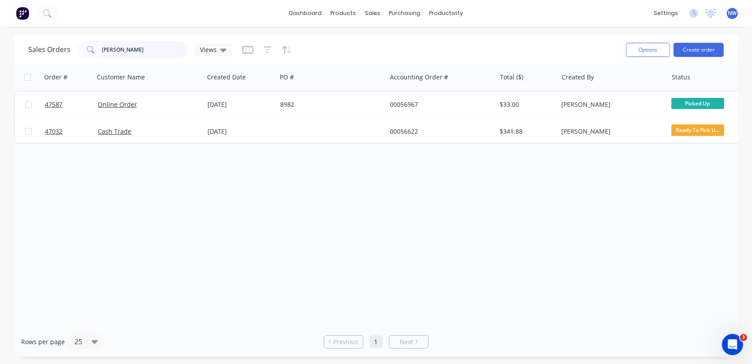
click at [0, 42] on div "Sales Orders Dylan Knight Views Options Create order Order # Customer Name Crea…" at bounding box center [376, 195] width 752 height 321
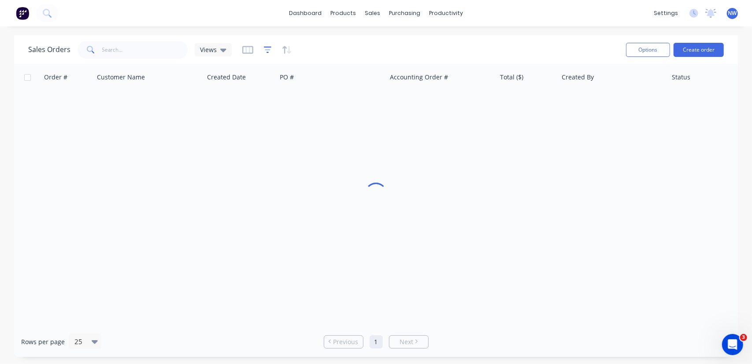
click at [267, 52] on icon "button" at bounding box center [268, 49] width 8 height 9
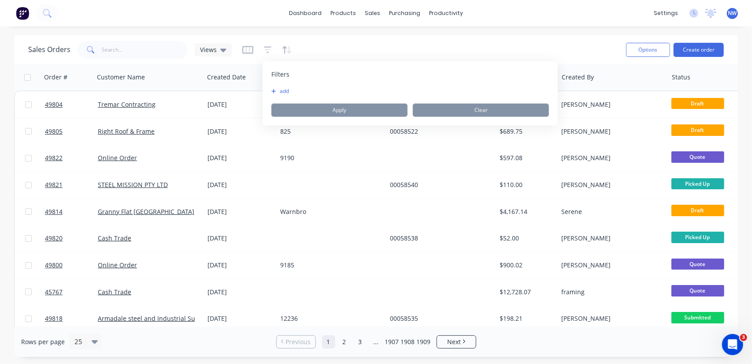
click at [284, 89] on button "add" at bounding box center [283, 91] width 22 height 7
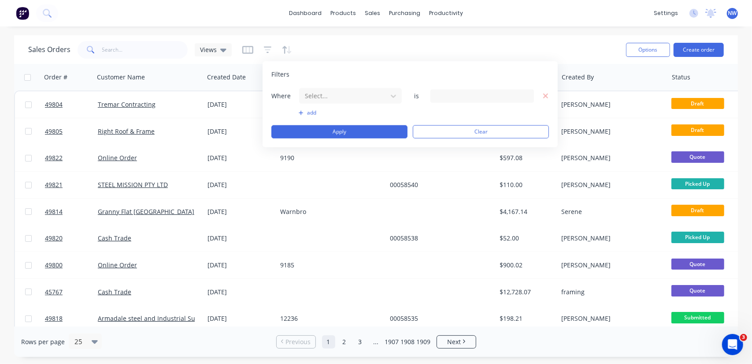
click at [307, 112] on button "add" at bounding box center [351, 112] width 104 height 7
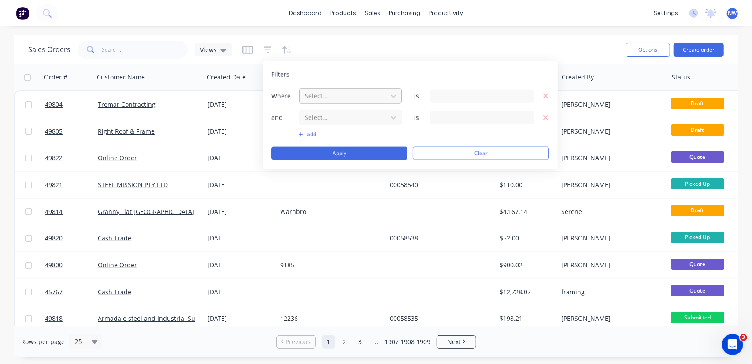
click at [316, 95] on div at bounding box center [343, 95] width 79 height 11
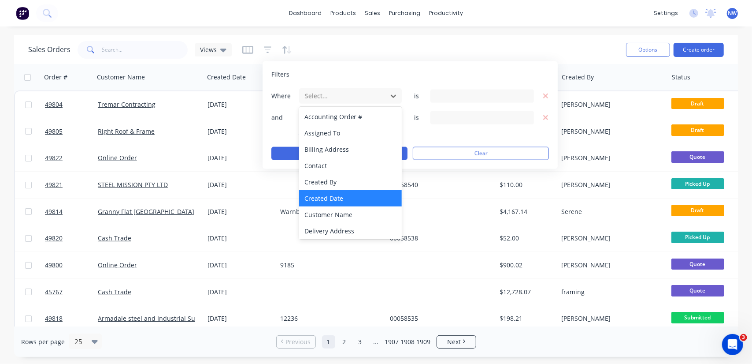
click at [325, 198] on div "Created Date" at bounding box center [350, 198] width 103 height 16
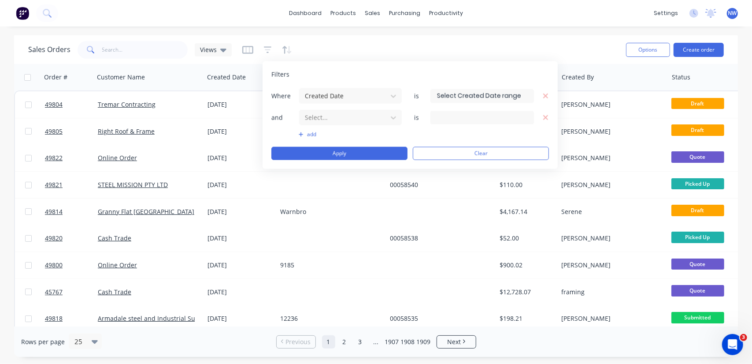
click at [474, 96] on input at bounding box center [482, 95] width 103 height 13
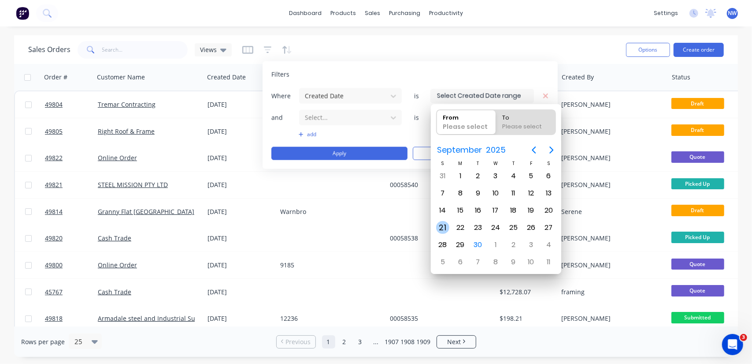
click at [444, 225] on div "21" at bounding box center [442, 227] width 13 height 13
type input "21/09/25"
radio input "false"
radio input "true"
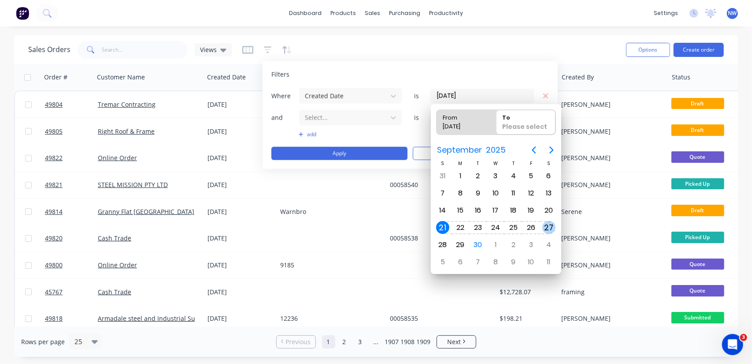
click at [551, 224] on div "27" at bounding box center [549, 227] width 13 height 13
type input "21/09/25 - 27/09/25"
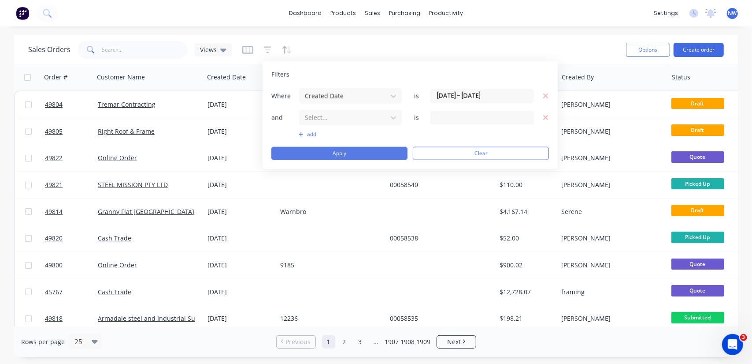
click at [317, 156] on button "Apply" at bounding box center [340, 153] width 136 height 13
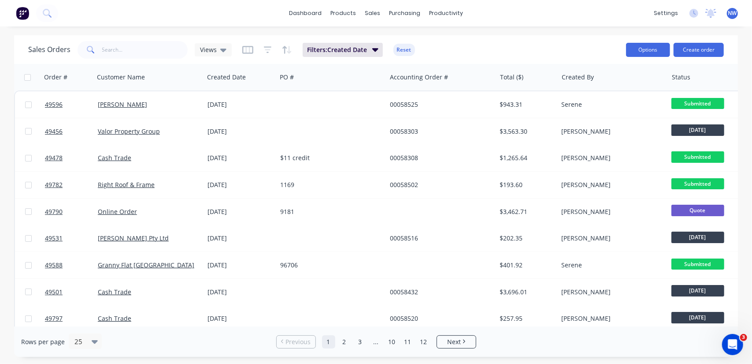
click at [648, 52] on button "Options" at bounding box center [648, 50] width 44 height 14
click at [590, 105] on div "Export" at bounding box center [621, 107] width 81 height 13
click at [120, 50] on input "text" at bounding box center [145, 50] width 86 height 18
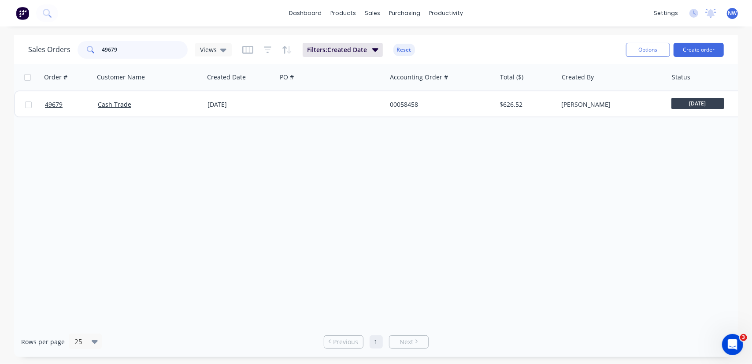
click at [144, 49] on input "49679" at bounding box center [145, 50] width 86 height 18
drag, startPoint x: 141, startPoint y: 52, endPoint x: 0, endPoint y: 43, distance: 141.8
click at [1, 49] on div "Sales Orders 49593 Views Filters: Created Date Reset Options Create order Order…" at bounding box center [376, 195] width 752 height 321
click at [125, 52] on input "58516" at bounding box center [145, 50] width 86 height 18
drag, startPoint x: 126, startPoint y: 52, endPoint x: 41, endPoint y: 47, distance: 84.8
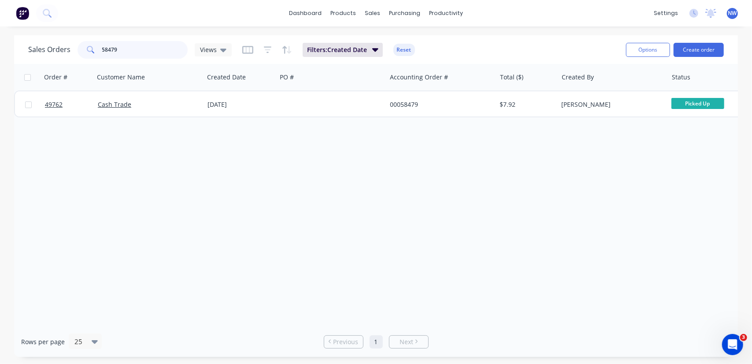
click at [52, 52] on div "Sales Orders 58479 Views" at bounding box center [130, 50] width 204 height 18
click at [375, 48] on icon "button" at bounding box center [375, 50] width 6 height 10
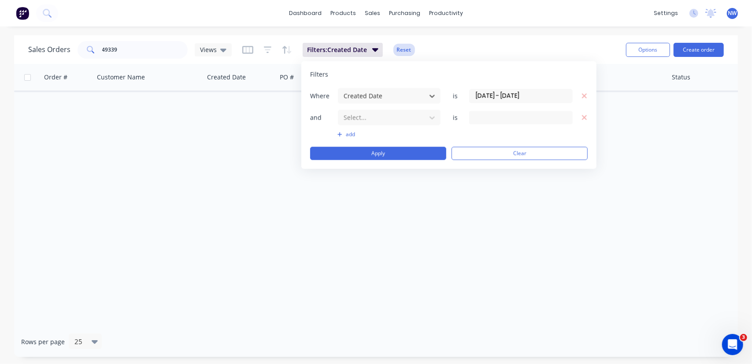
click at [411, 50] on button "Reset" at bounding box center [405, 50] width 22 height 12
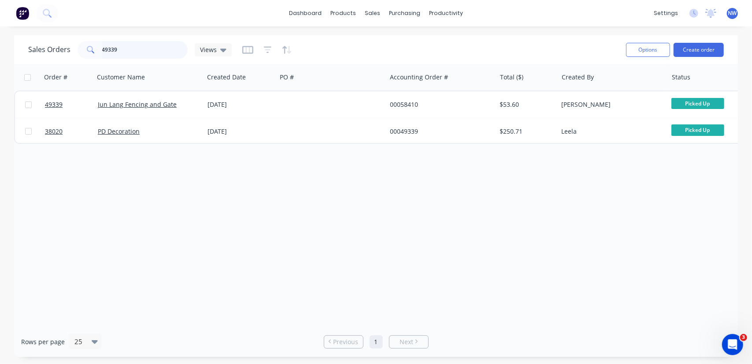
drag, startPoint x: 139, startPoint y: 48, endPoint x: 57, endPoint y: 47, distance: 81.6
click at [117, 47] on input "49339" at bounding box center [145, 50] width 86 height 18
type input "4"
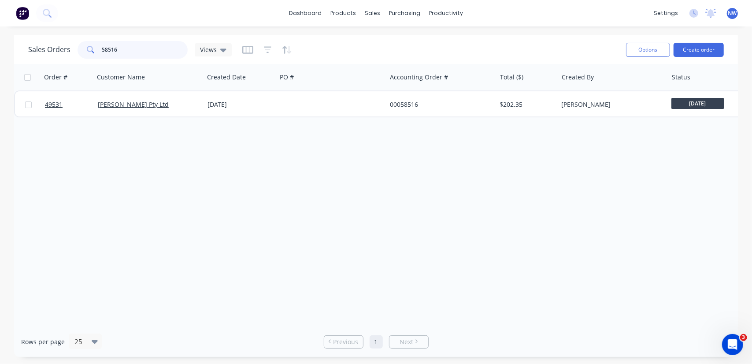
click at [126, 54] on input "58516" at bounding box center [145, 50] width 86 height 18
click at [136, 52] on input "58405" at bounding box center [145, 50] width 86 height 18
type input "58302"
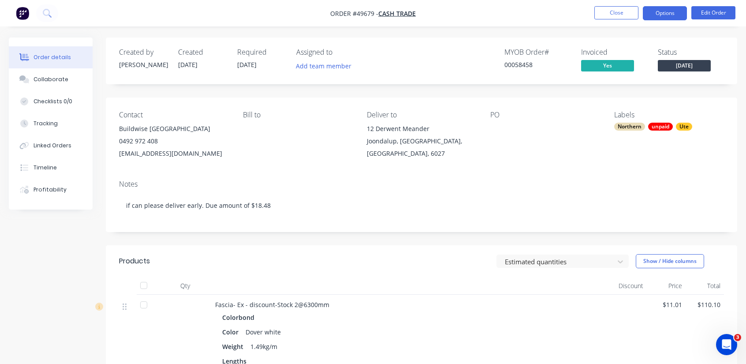
click at [674, 16] on button "Options" at bounding box center [665, 13] width 44 height 14
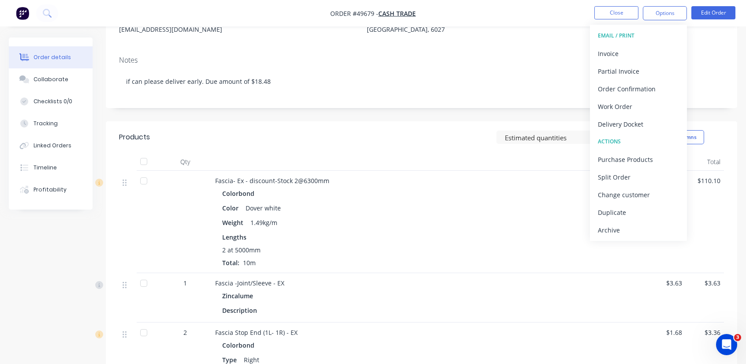
scroll to position [89, 0]
